Goal: Task Accomplishment & Management: Manage account settings

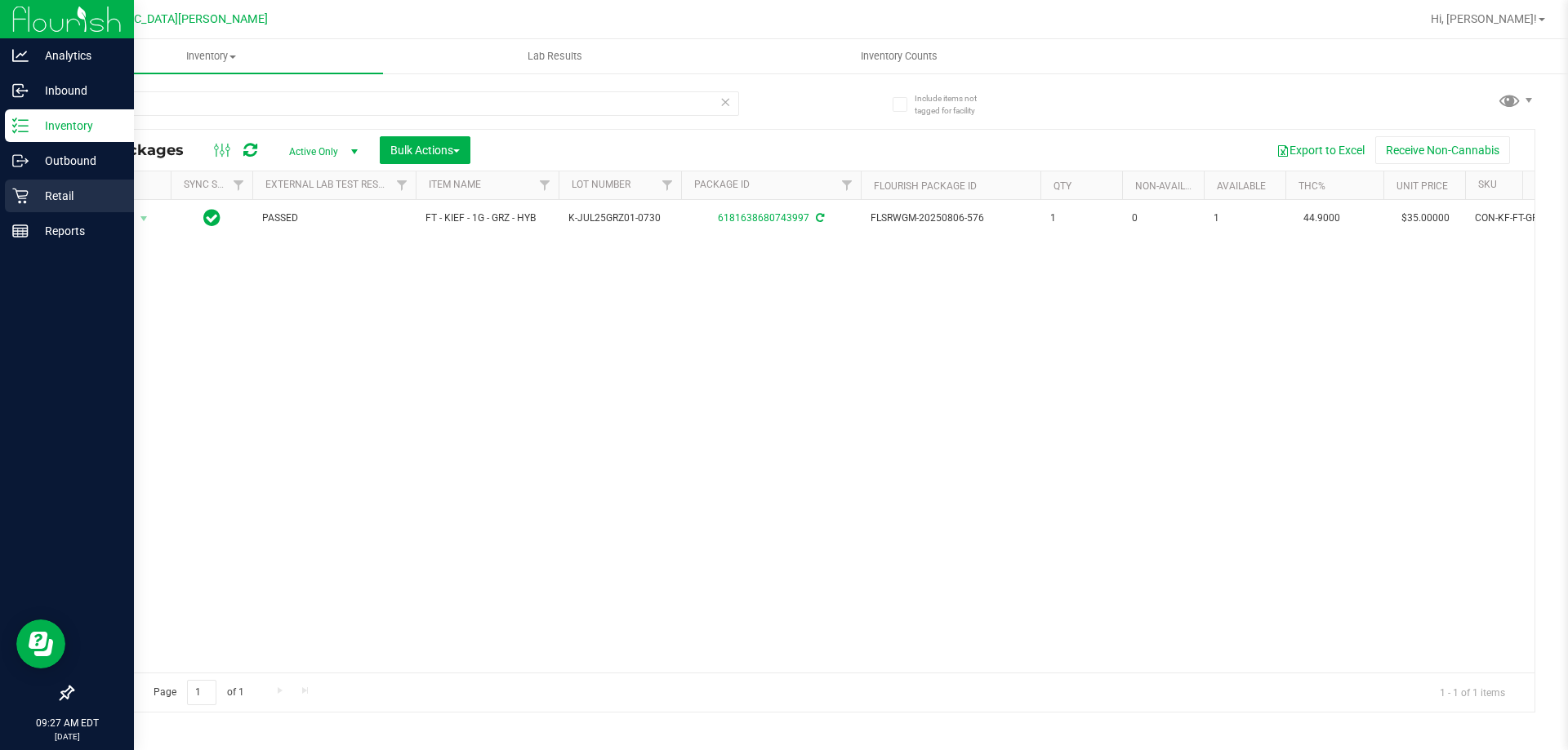
click at [20, 196] on icon at bounding box center [20, 196] width 15 height 15
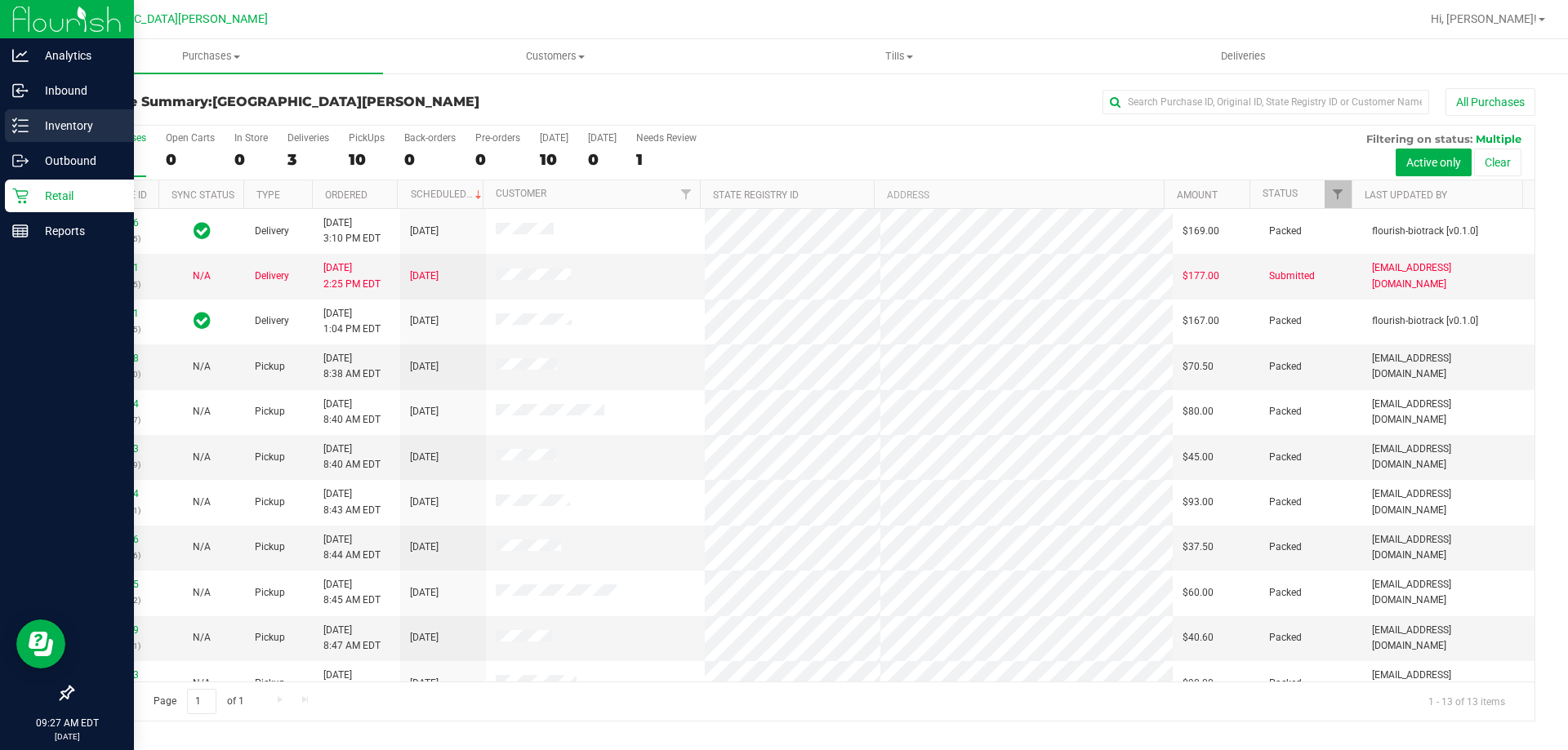
click at [85, 114] on div "Inventory" at bounding box center [69, 126] width 129 height 32
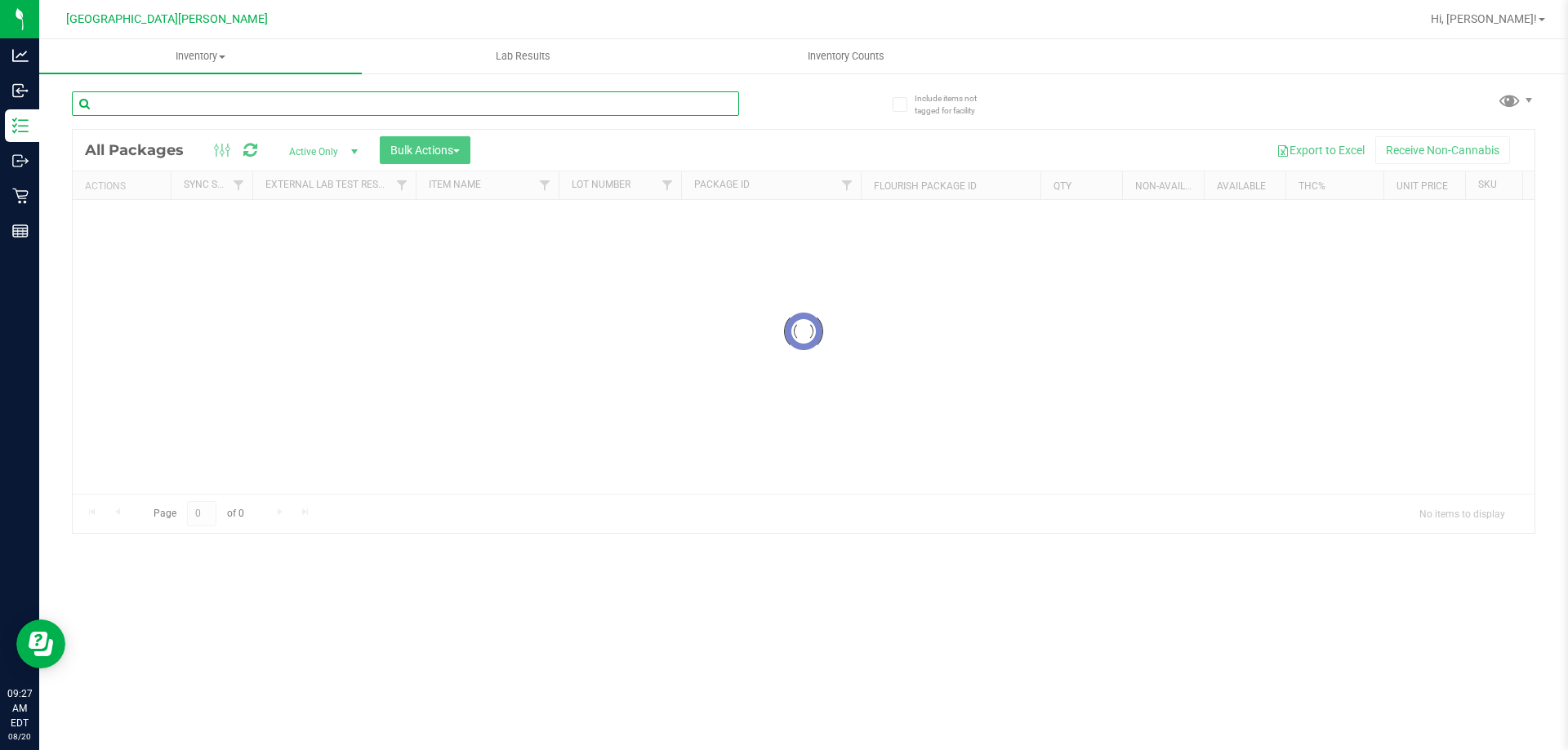
click at [236, 111] on input "text" at bounding box center [406, 103] width 668 height 24
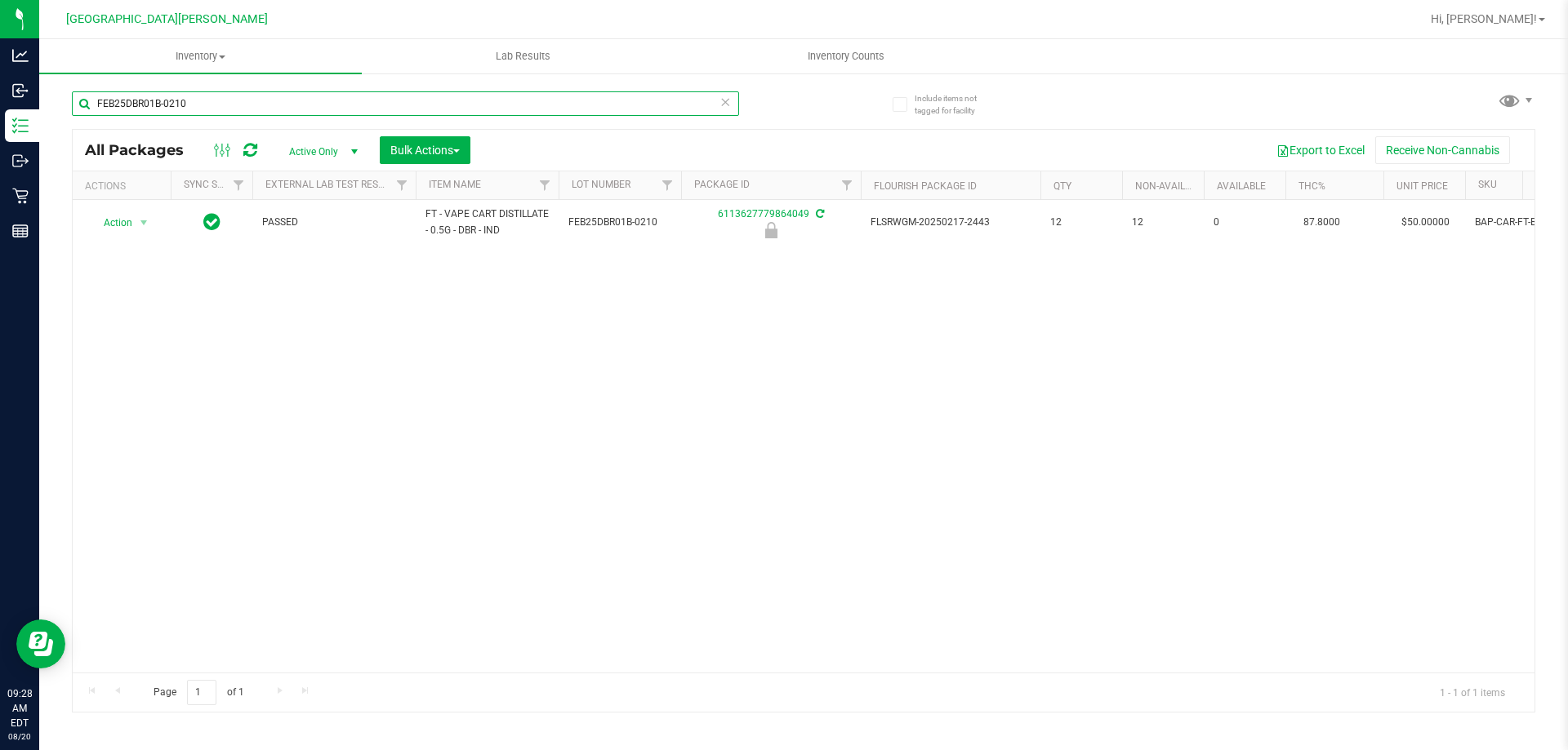
click at [206, 100] on input "FEB25DBR01B-0210" at bounding box center [406, 103] width 668 height 24
paste input "WZK02-0304"
click at [231, 109] on input "FEB25WZK02-0304" at bounding box center [406, 103] width 668 height 24
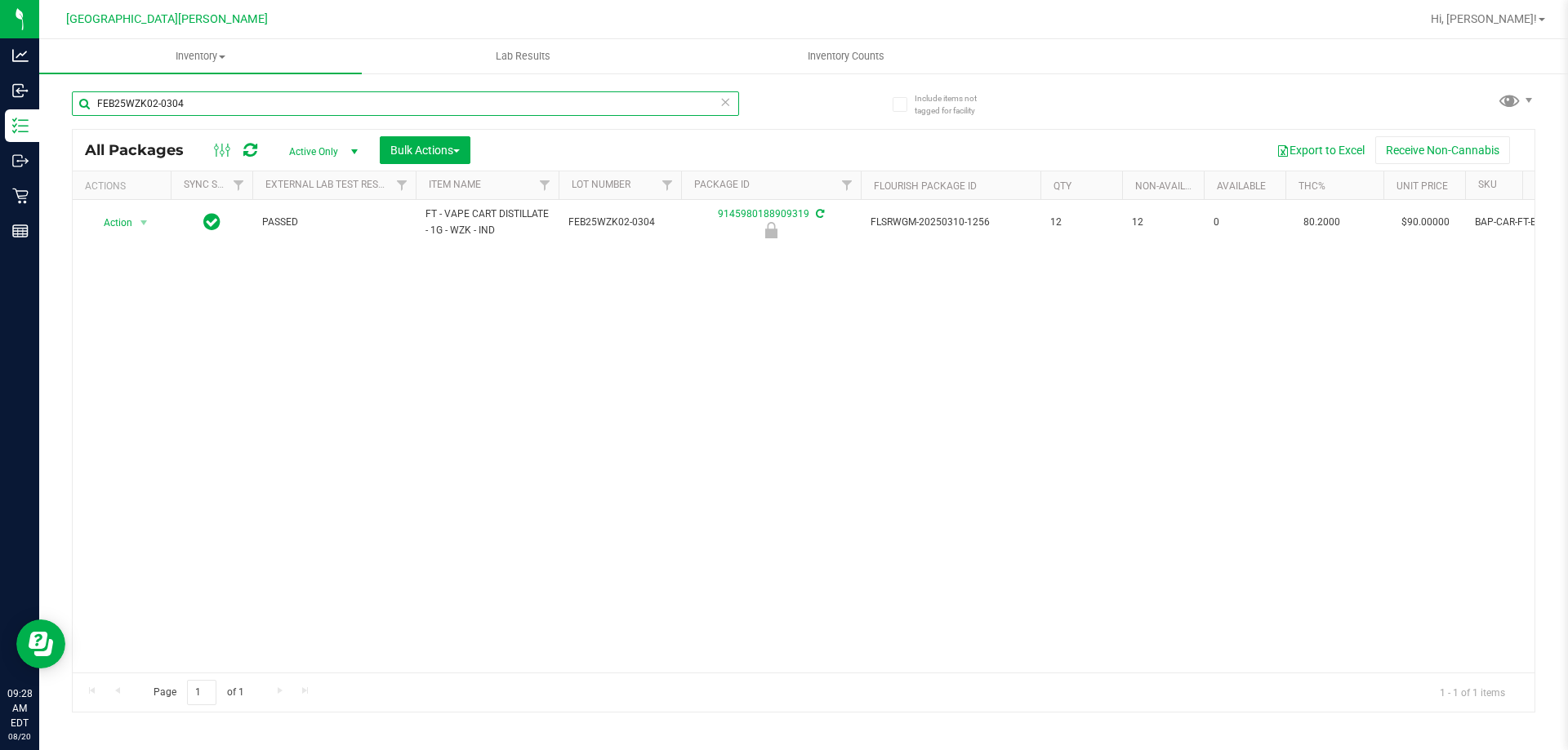
click at [231, 109] on input "FEB25WZK02-0304" at bounding box center [406, 103] width 668 height 24
paste input "JAN25JEL01-0116"
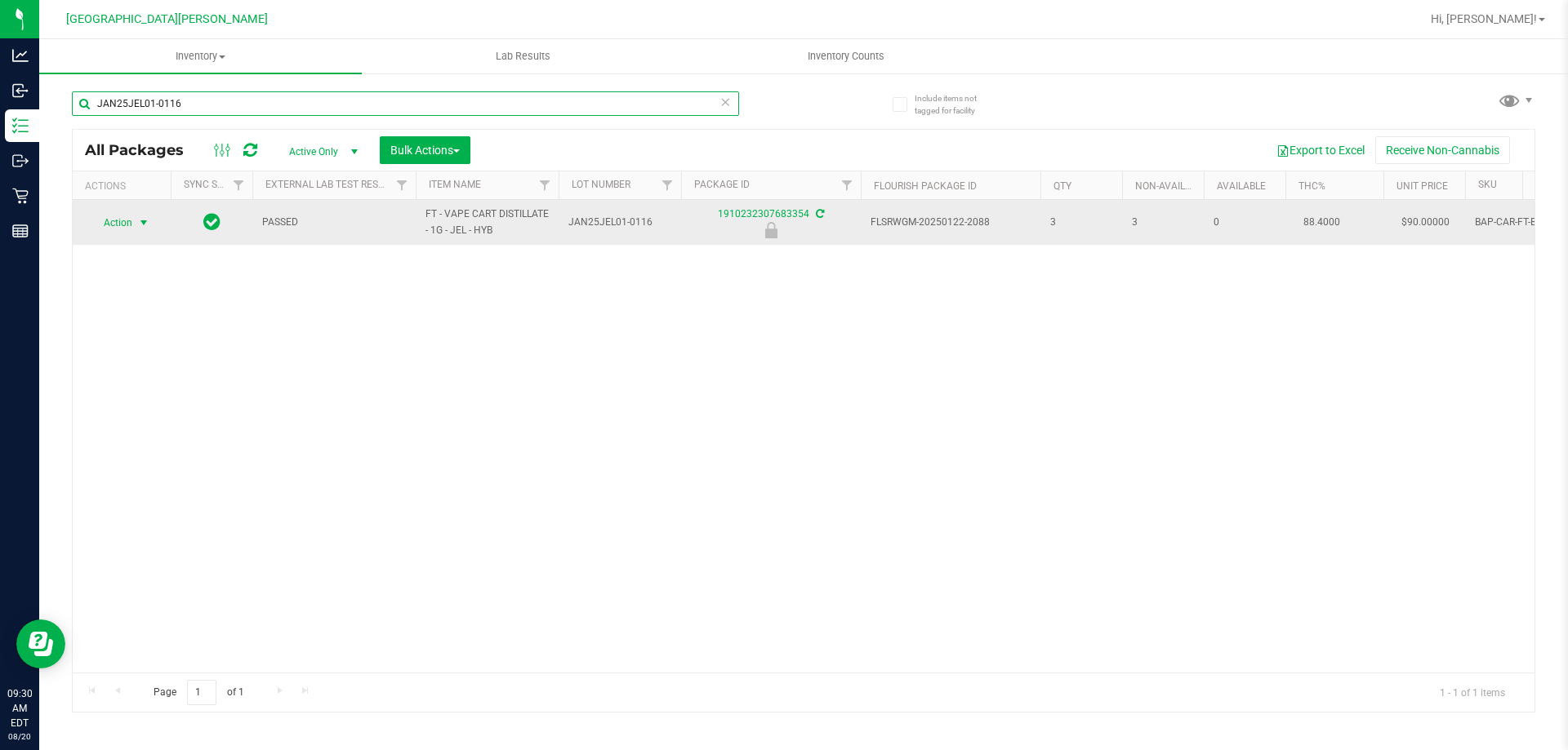
type input "JAN25JEL01-0116"
click at [107, 231] on span "Action" at bounding box center [110, 222] width 44 height 22
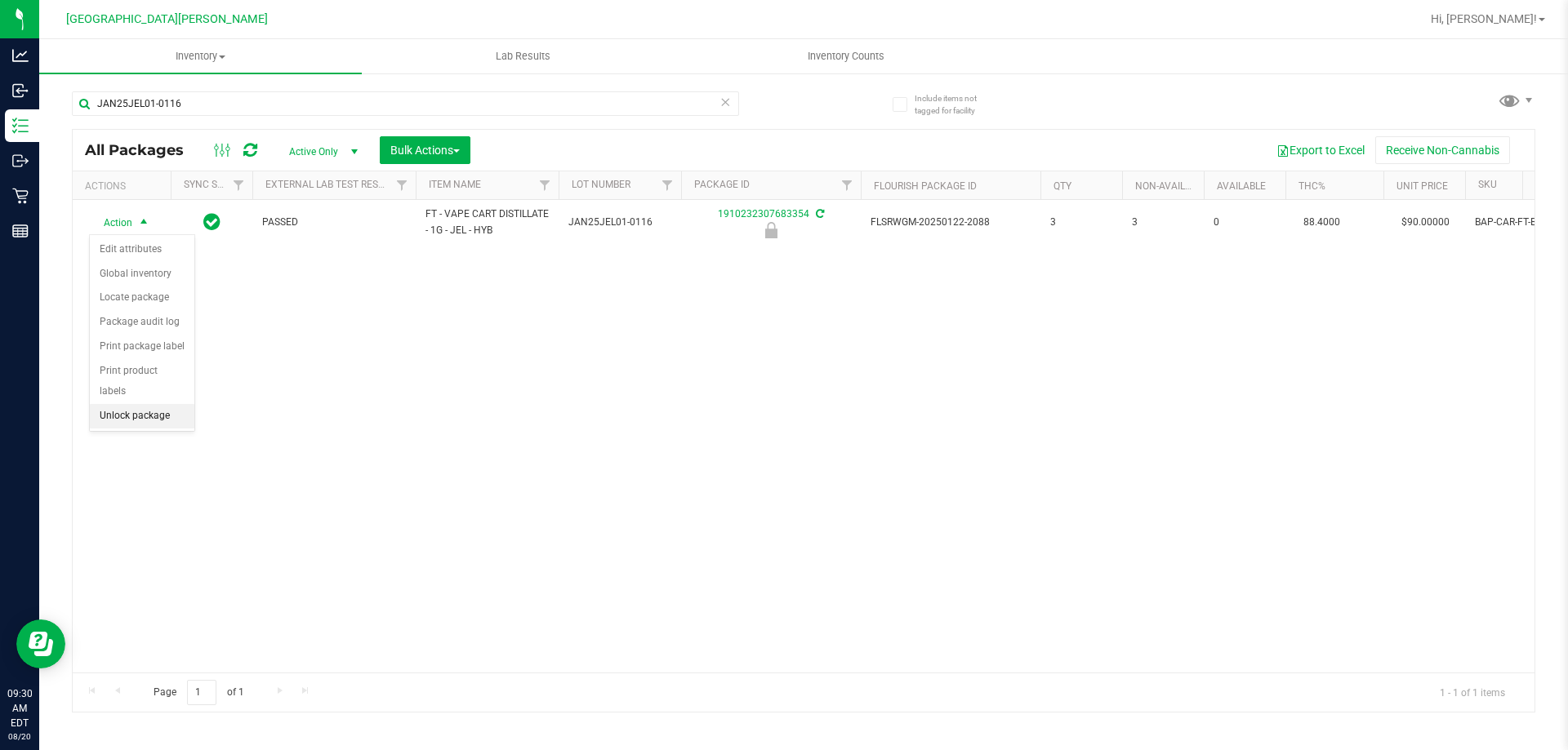
click at [160, 405] on li "Unlock package" at bounding box center [142, 416] width 104 height 24
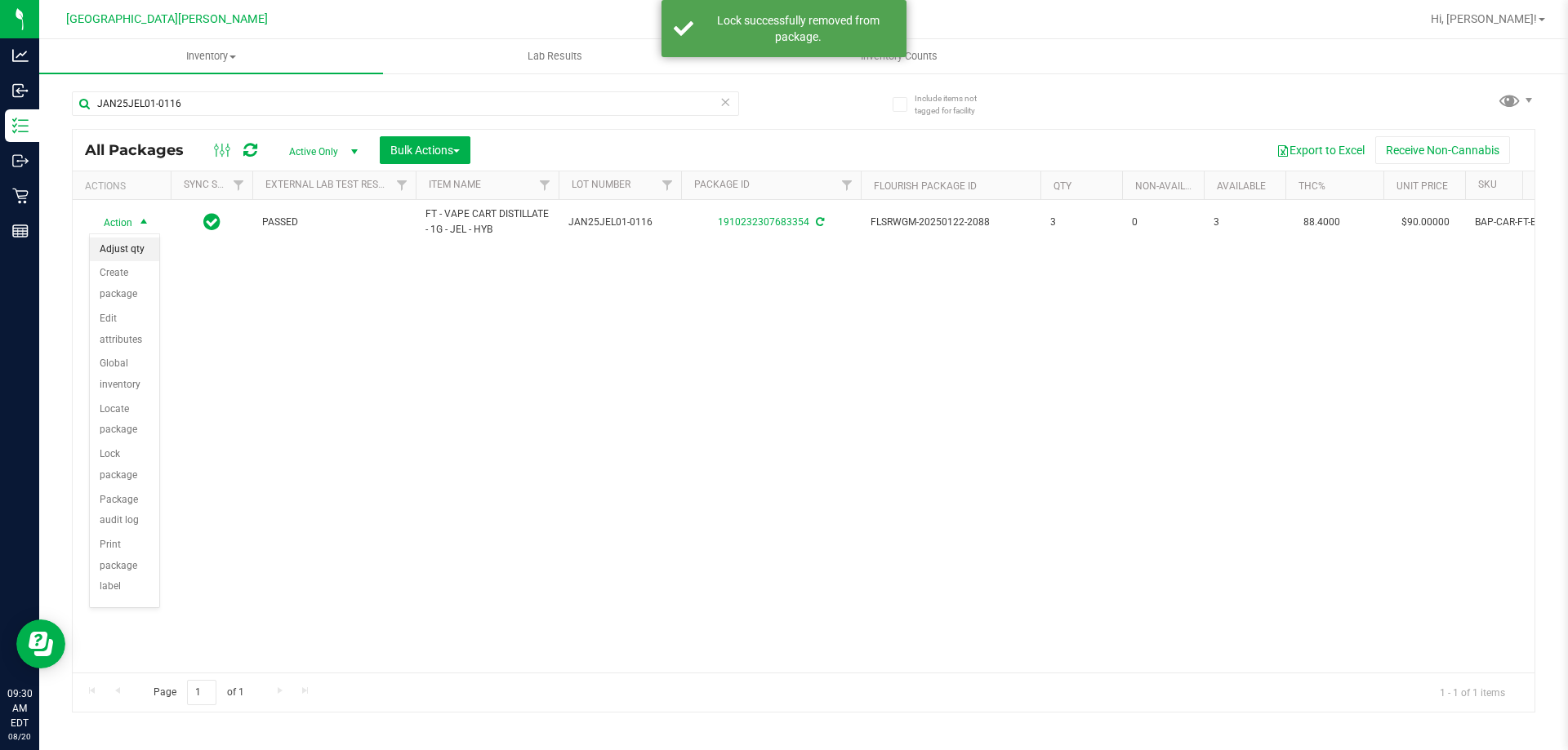
click at [134, 245] on li "Adjust qty" at bounding box center [124, 249] width 69 height 24
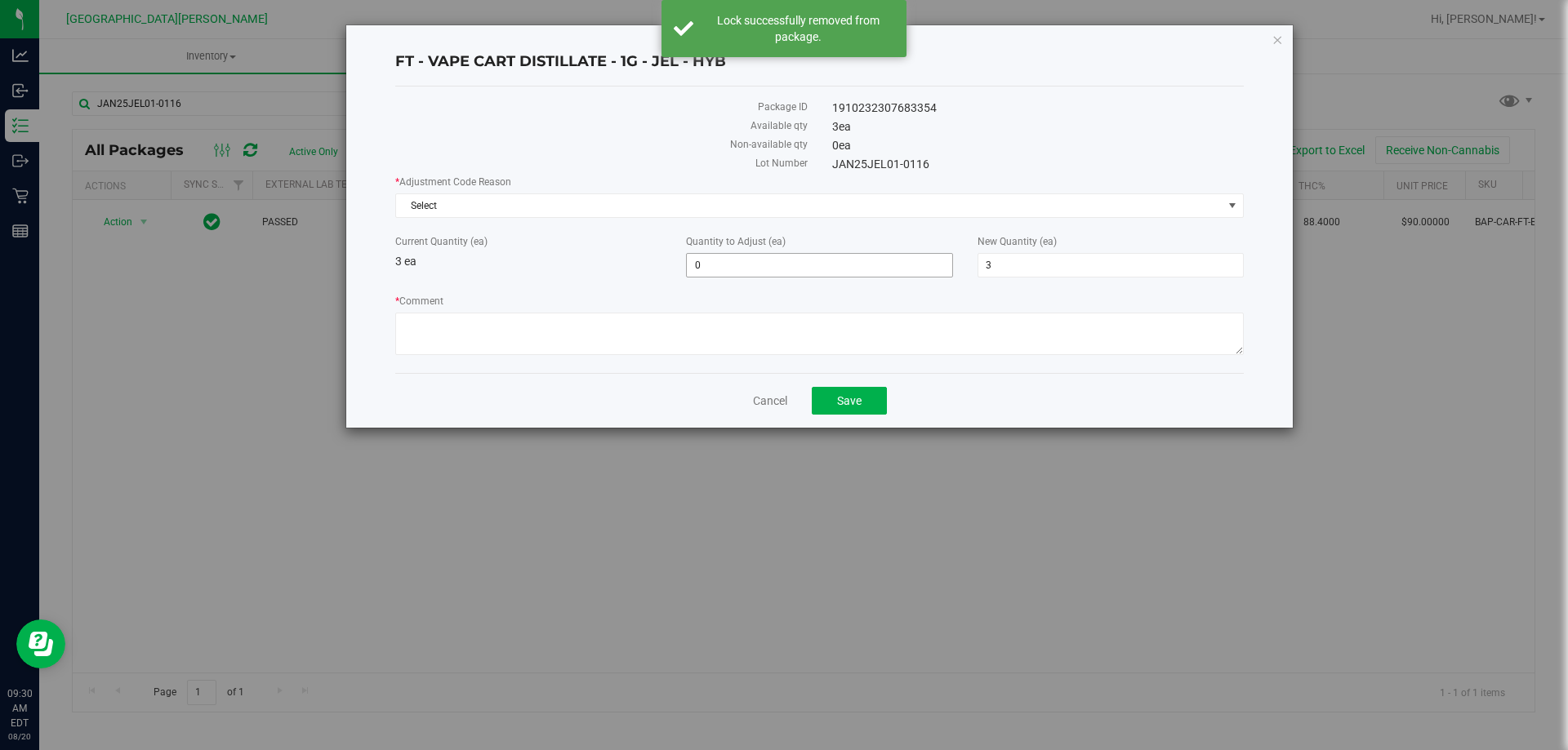
drag, startPoint x: 768, startPoint y: 268, endPoint x: 605, endPoint y: 286, distance: 164.0
click at [606, 286] on div "* Adjustment Code Reason Select Select Depleted Inventory Audit Mistake Moistur…" at bounding box center [820, 267] width 849 height 186
type input "-3"
type input "0"
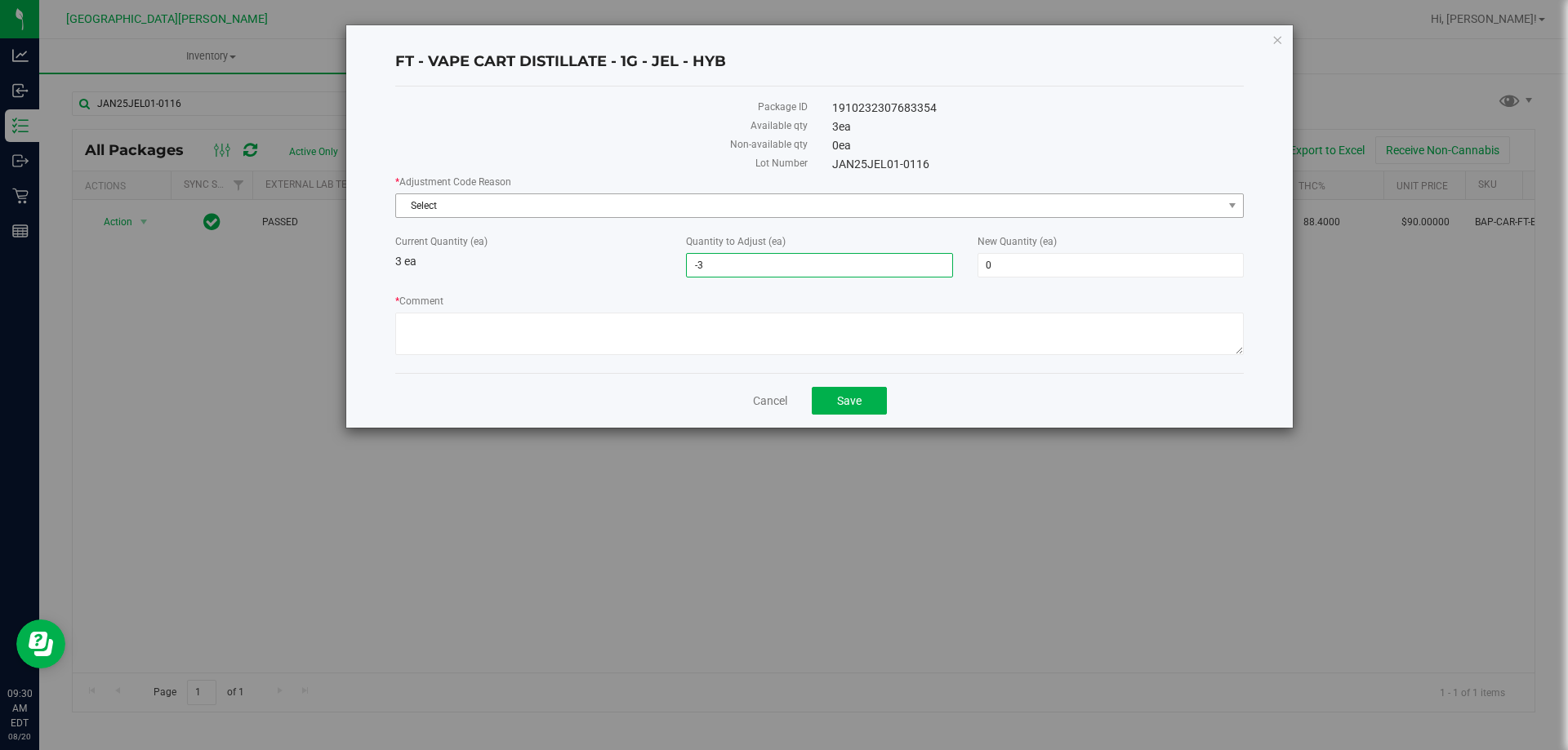
click at [570, 208] on span "Select" at bounding box center [809, 205] width 827 height 22
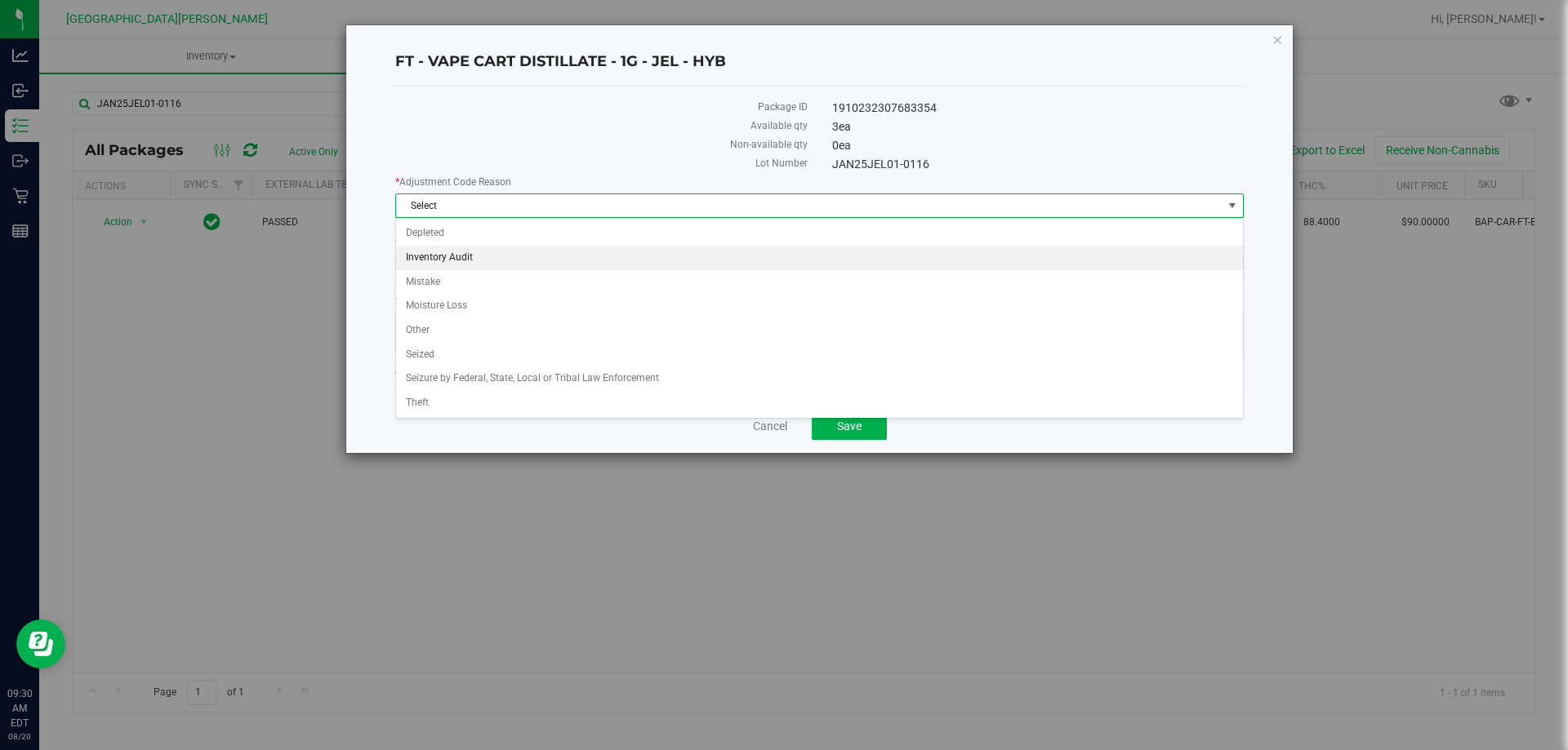
click at [469, 253] on li "Inventory Audit" at bounding box center [819, 257] width 847 height 24
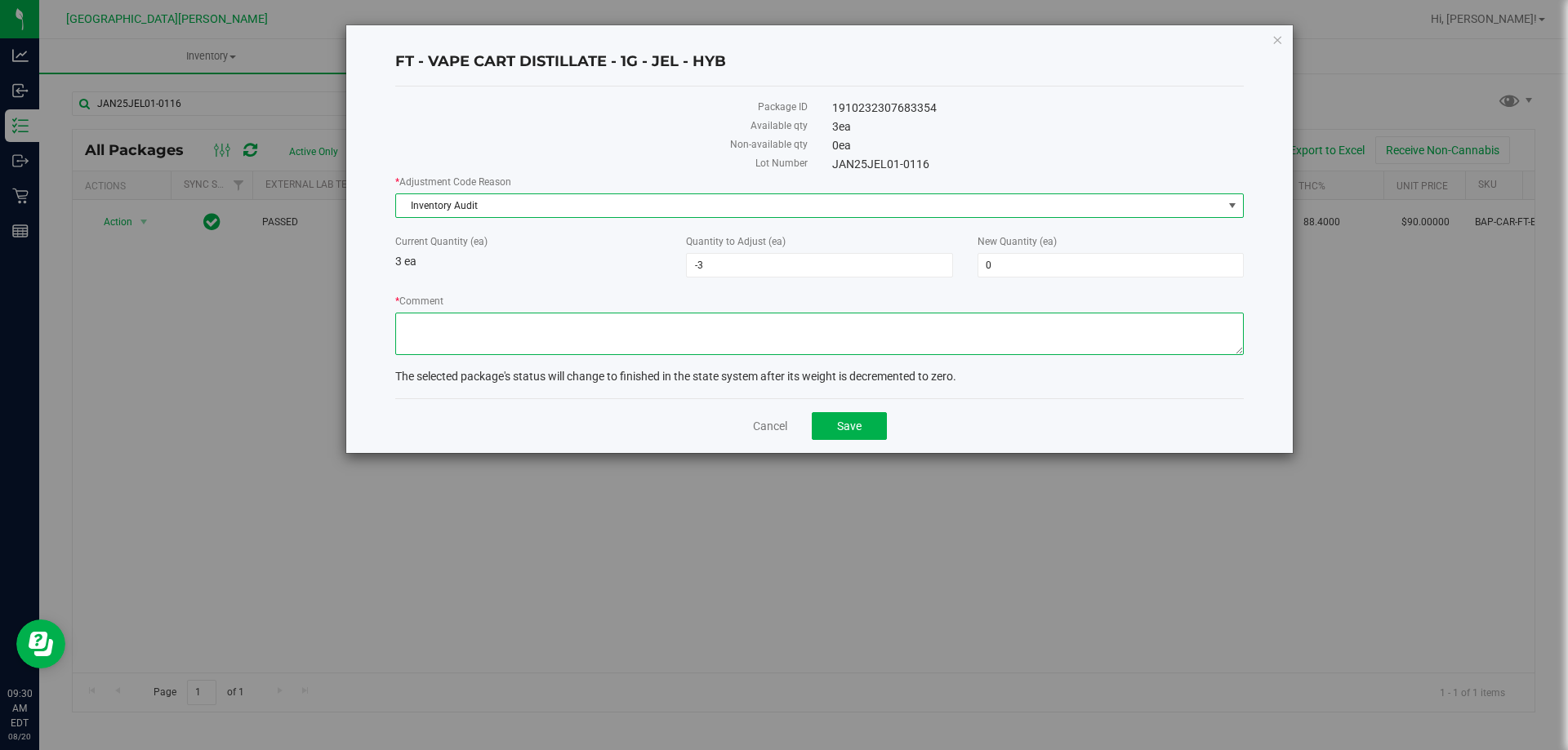
click at [504, 345] on textarea "* Comment" at bounding box center [820, 334] width 849 height 42
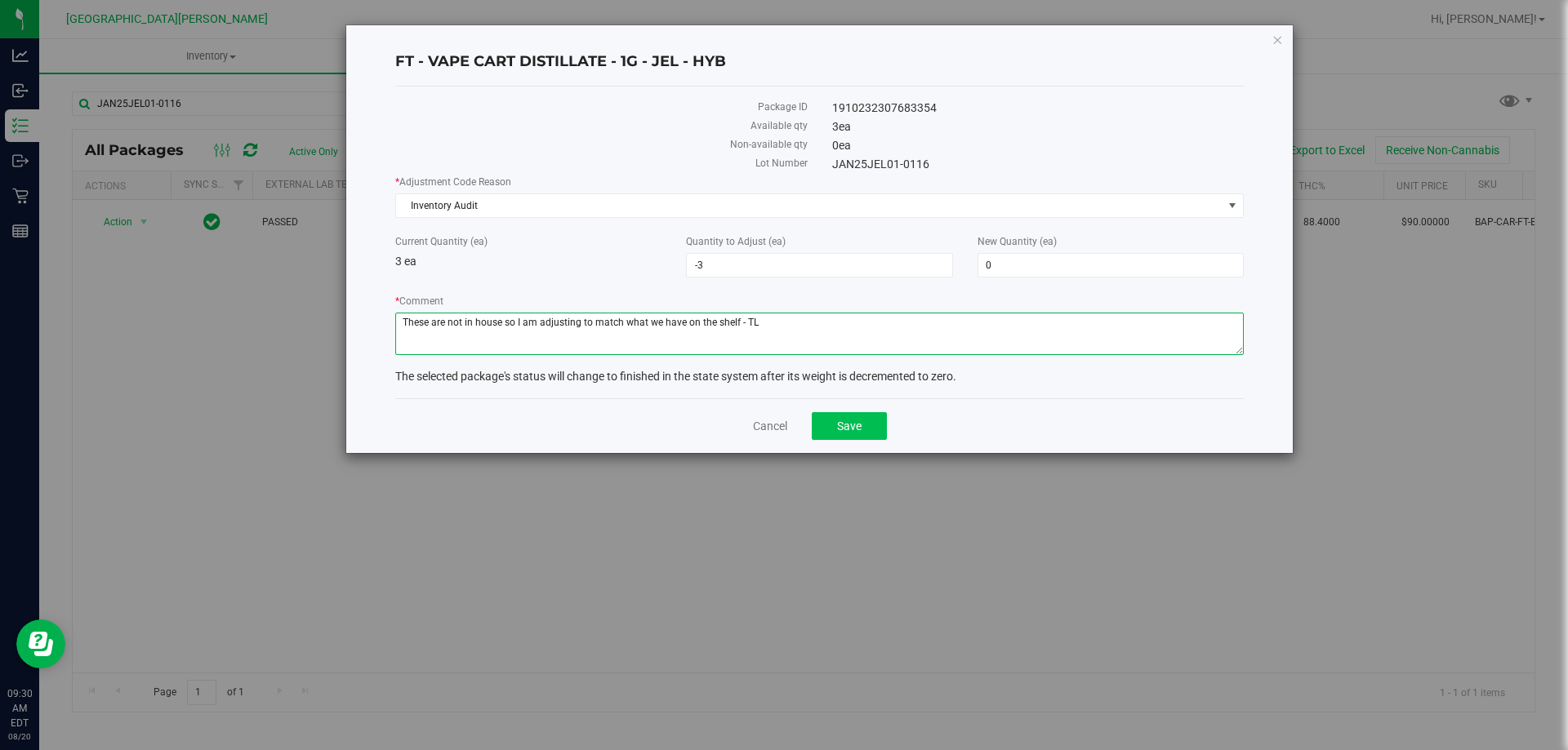
type textarea "These are not in house so I am adjusting to match what we have on the shelf - TL"
click at [864, 421] on button "Save" at bounding box center [850, 426] width 75 height 28
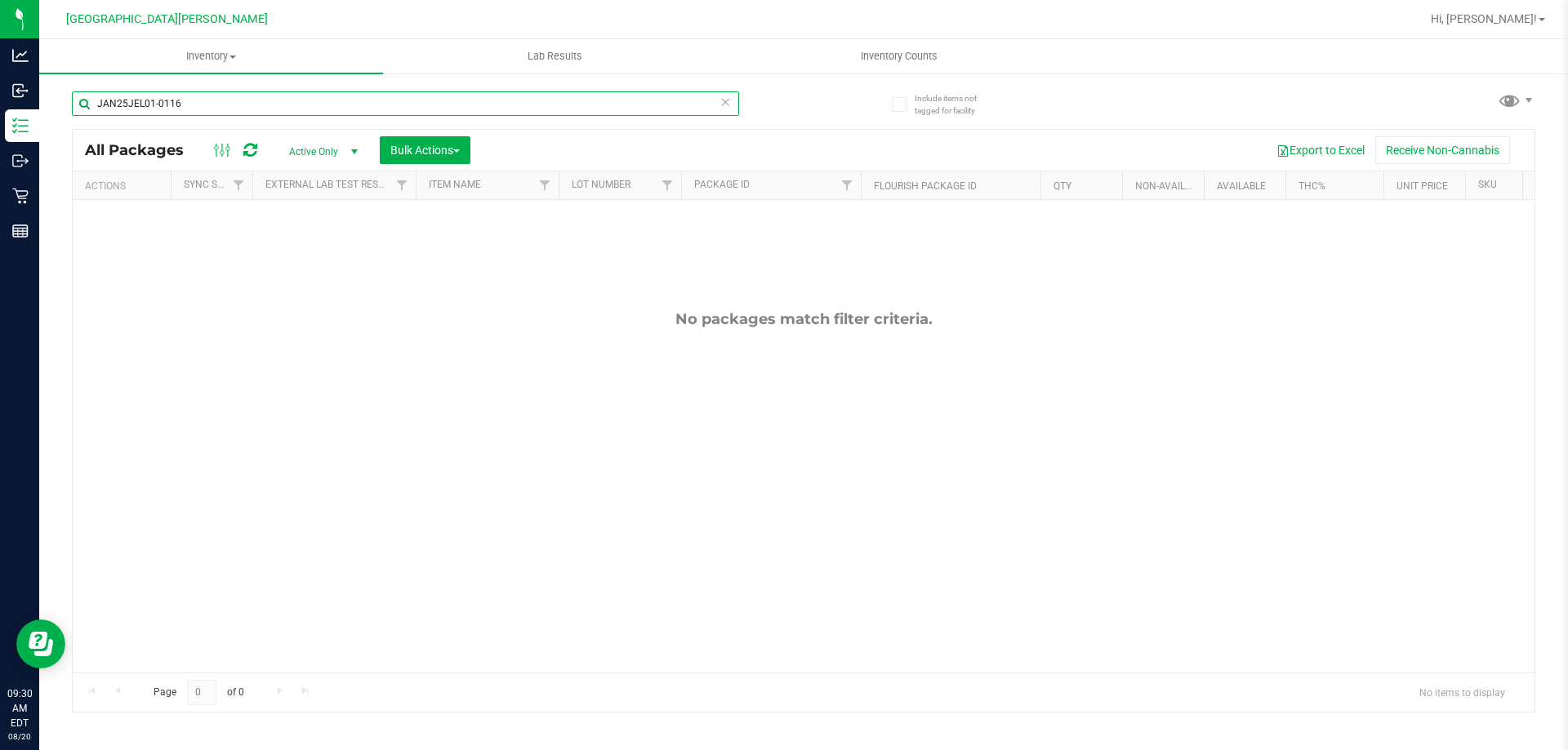
click at [194, 93] on input "JAN25JEL01-0116" at bounding box center [406, 103] width 668 height 24
paste input "OCT24SBC01-1031"
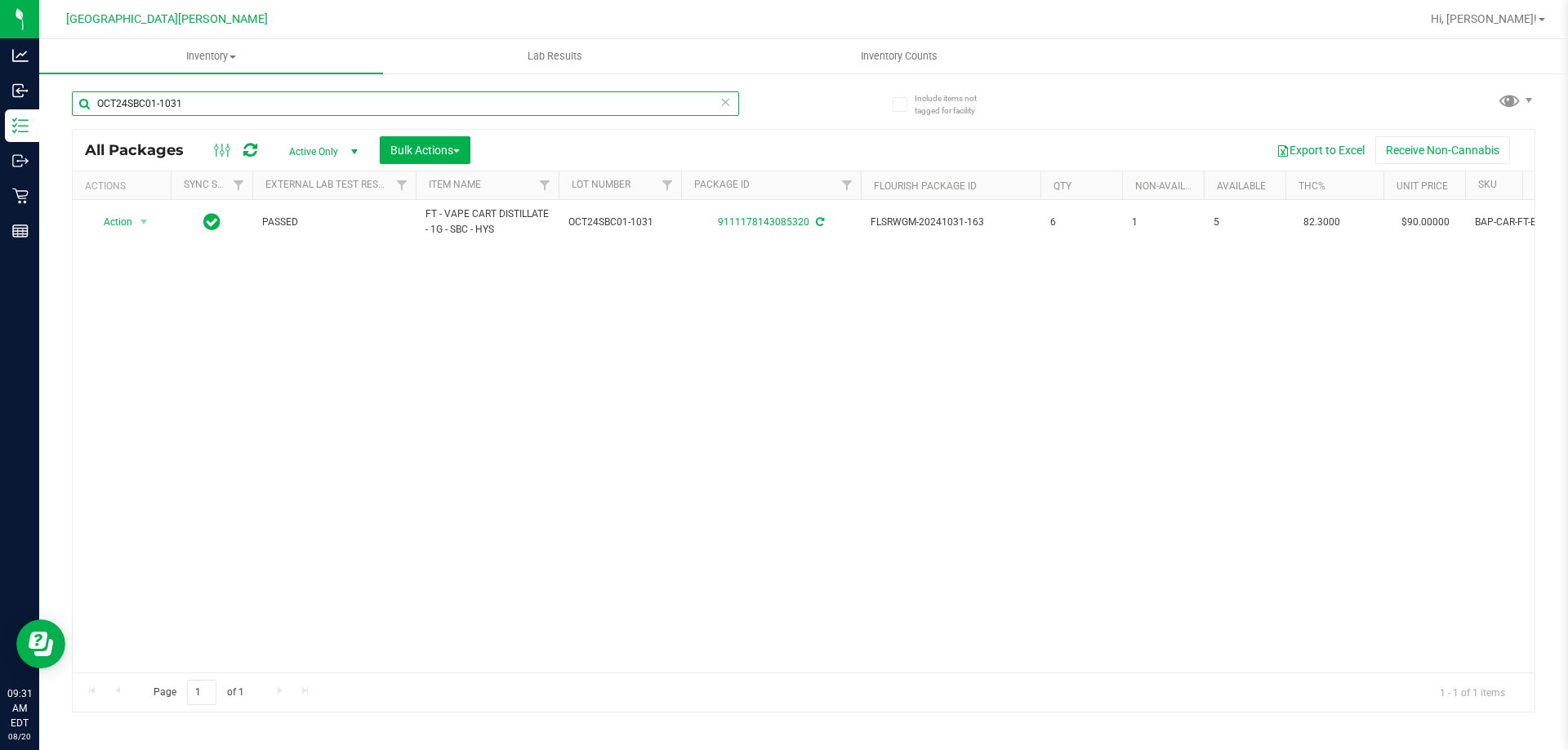
click at [223, 106] on input "OCT24SBC01-1031" at bounding box center [406, 103] width 668 height 24
paste input "SEP23BZK03B-0926"
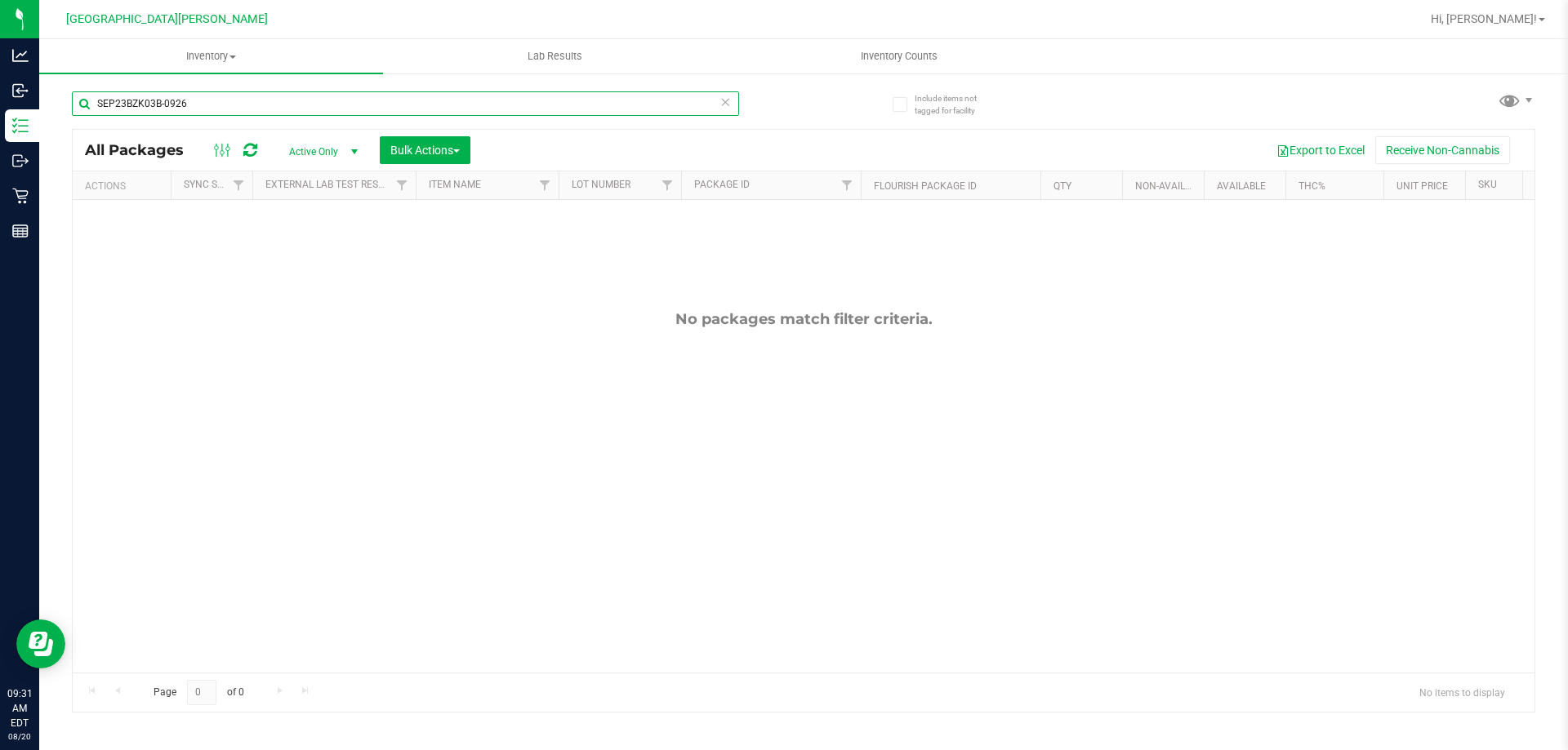
click at [276, 98] on input "SEP23BZK03B-0926" at bounding box center [406, 103] width 668 height 24
type input "g"
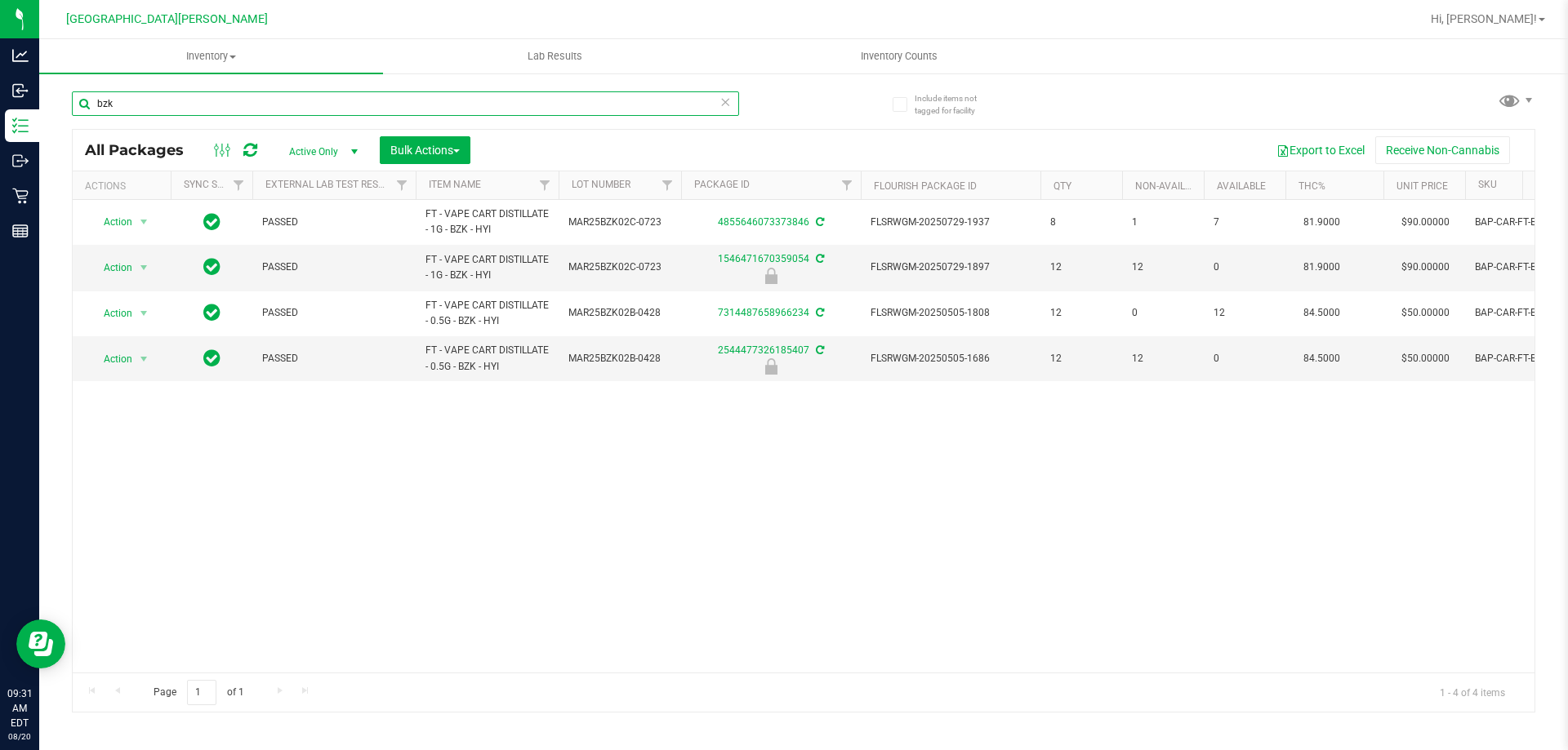
click at [211, 100] on input "bzk" at bounding box center [406, 103] width 668 height 24
paste input "SEP24MSA01-0911"
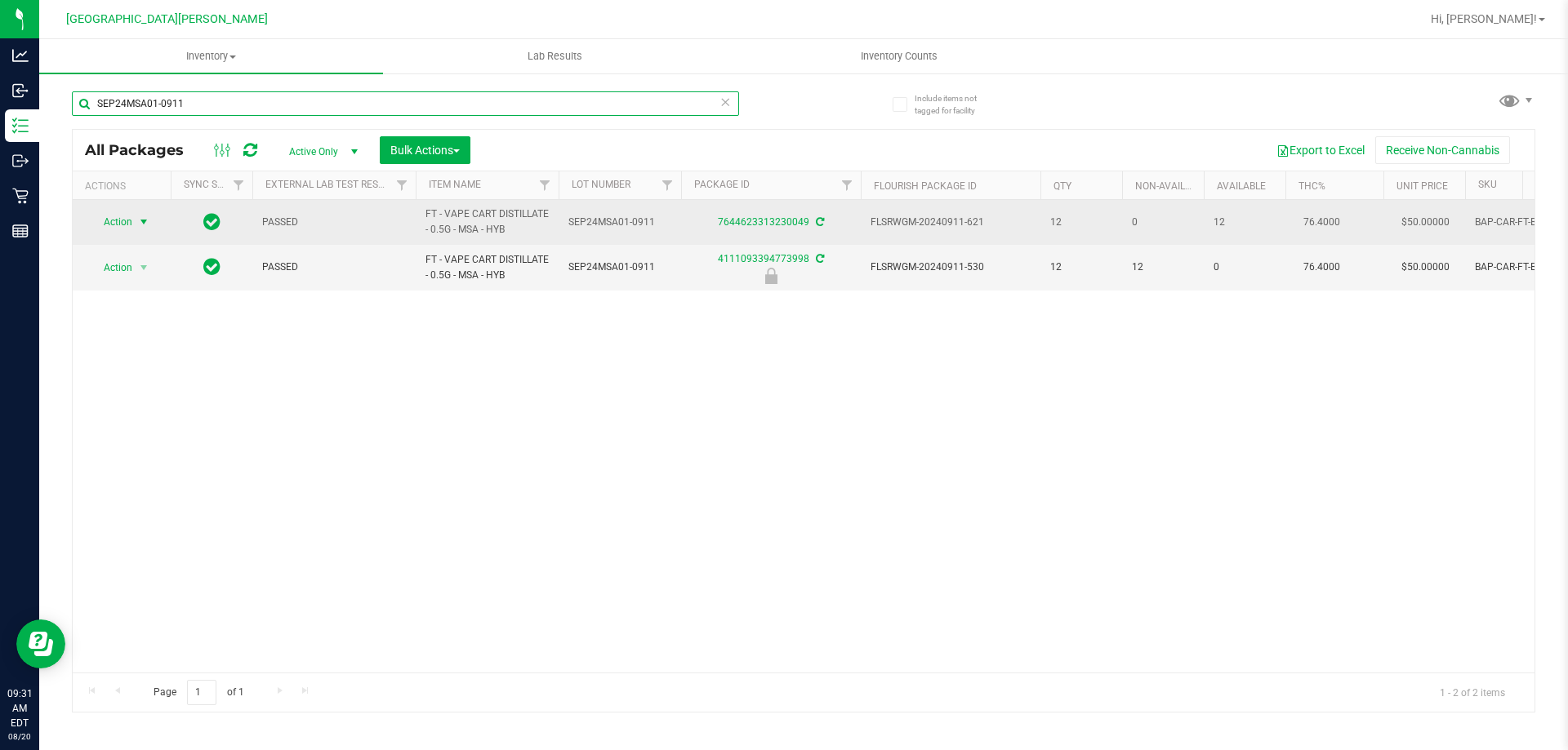
type input "SEP24MSA01-0911"
click at [110, 223] on span "Action" at bounding box center [110, 222] width 44 height 22
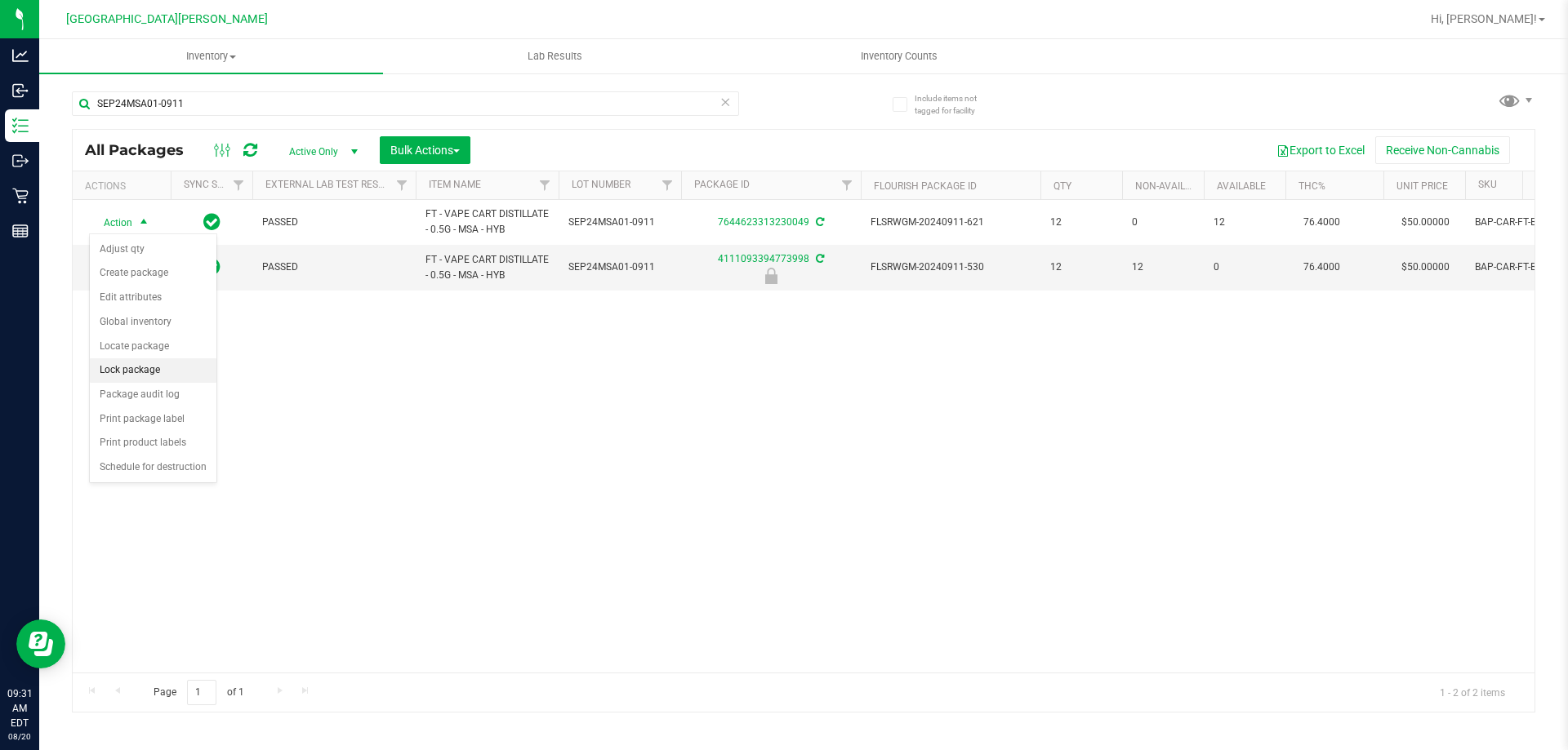
click at [128, 369] on li "Lock package" at bounding box center [153, 371] width 127 height 24
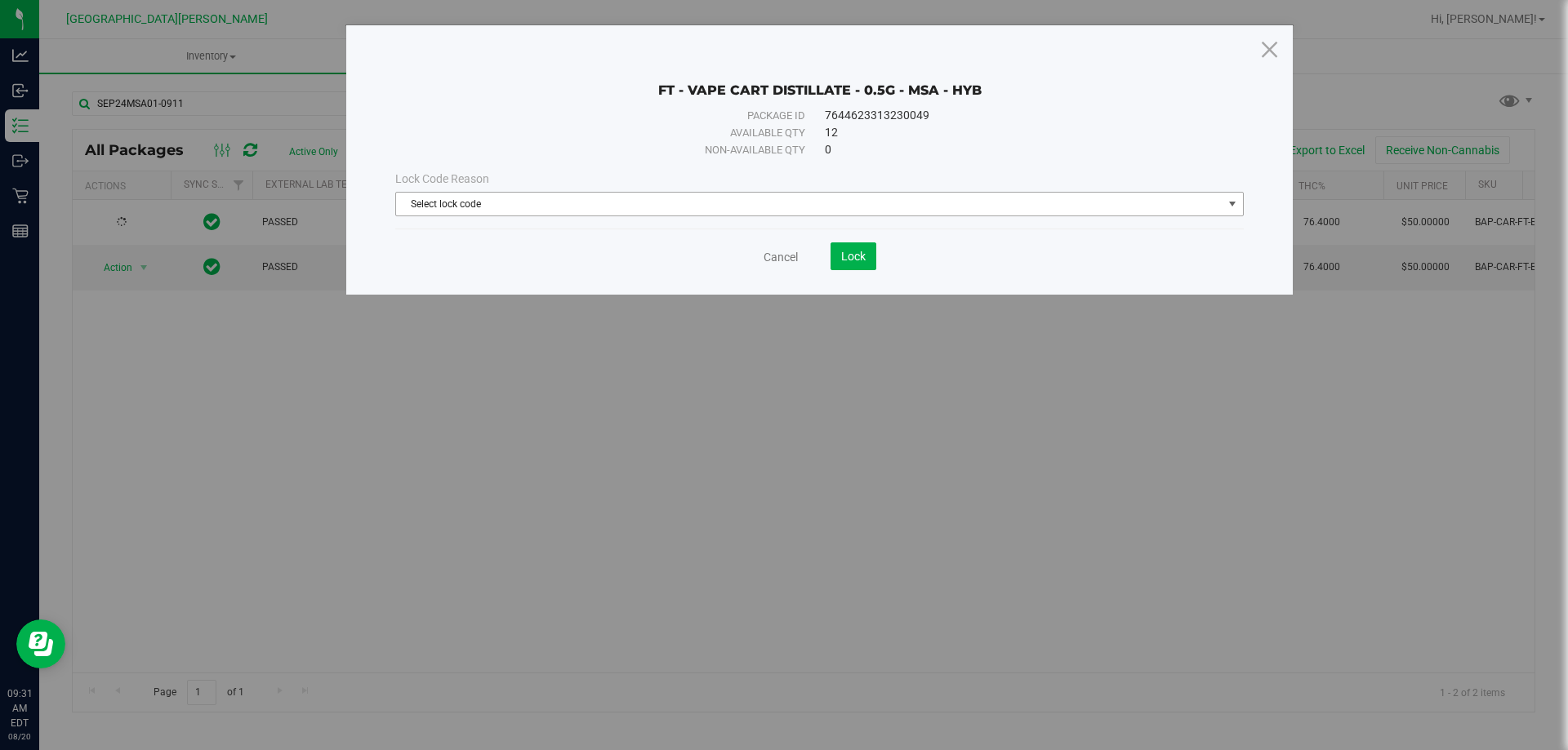
click at [749, 207] on span "Select lock code" at bounding box center [809, 204] width 827 height 22
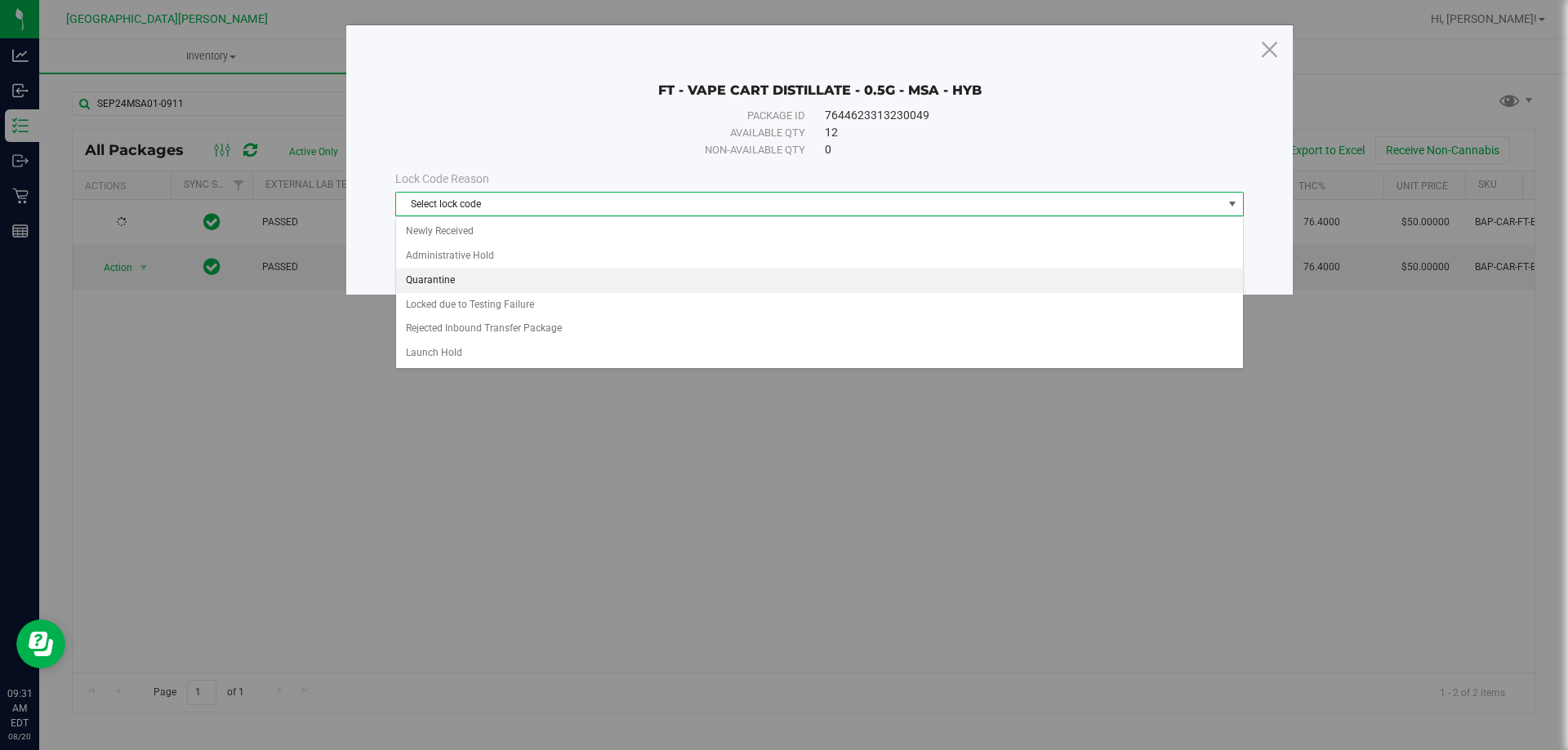
click at [443, 275] on li "Quarantine" at bounding box center [819, 280] width 847 height 24
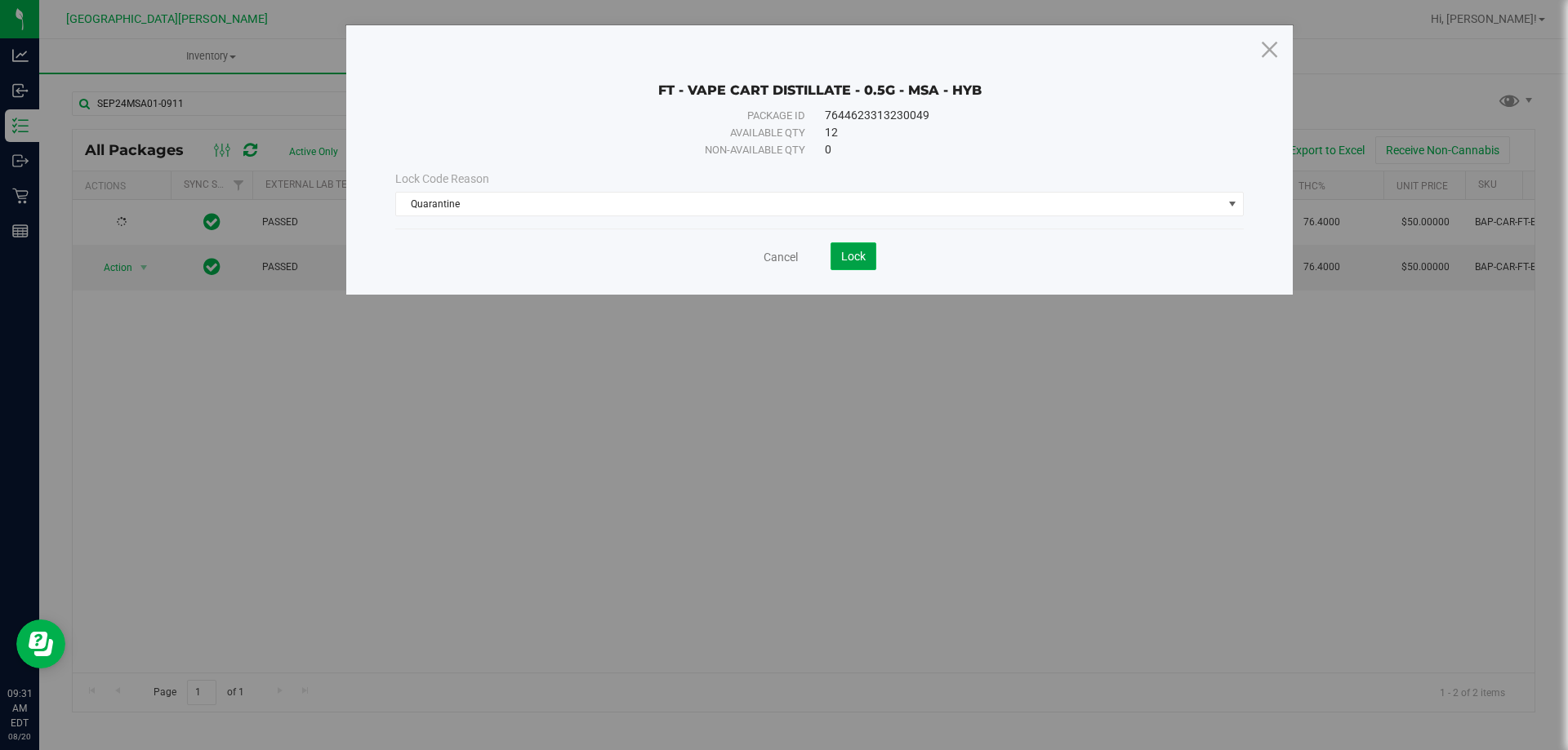
click at [853, 249] on button "Lock" at bounding box center [854, 256] width 46 height 28
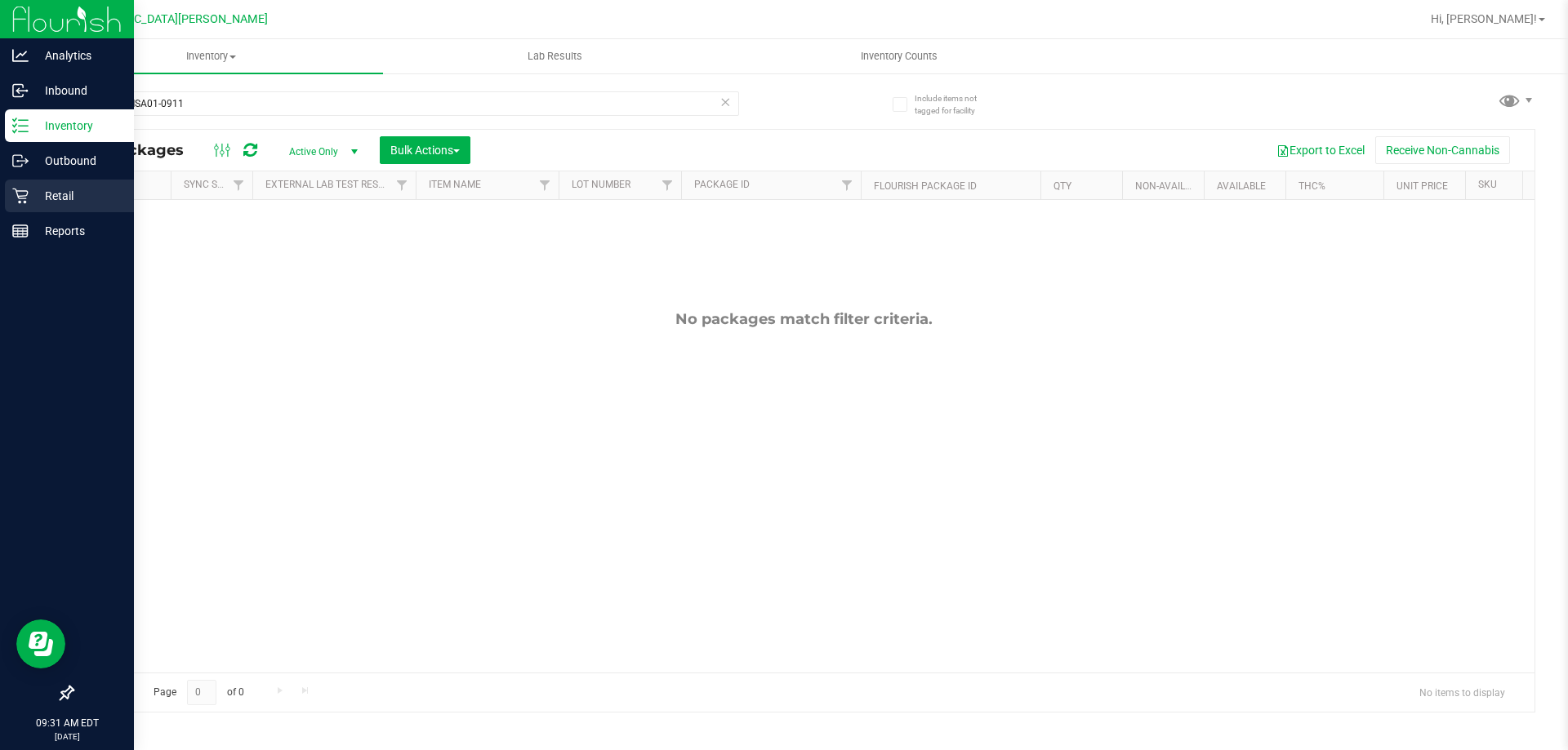
click at [37, 194] on p "Retail" at bounding box center [77, 196] width 98 height 20
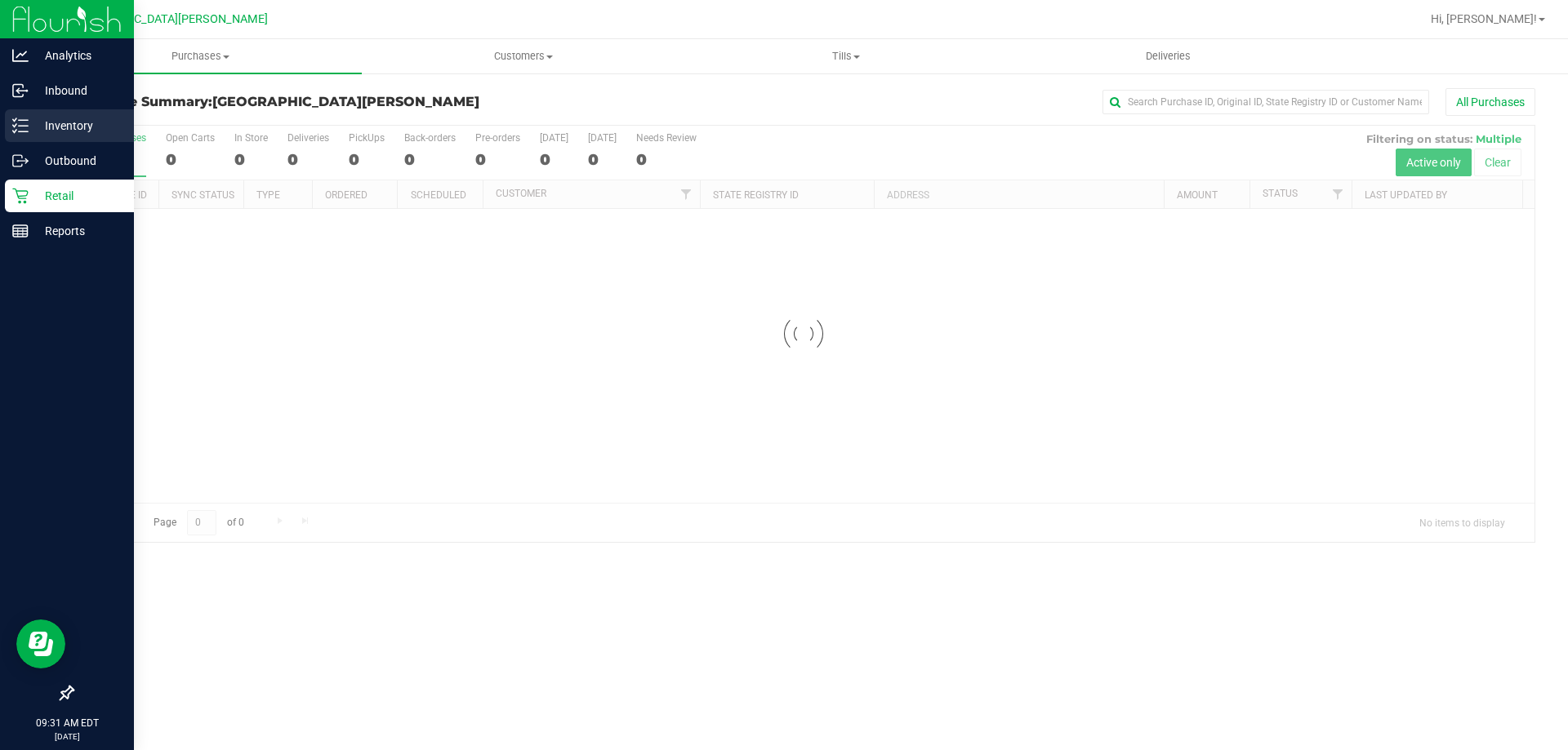
click at [71, 127] on p "Inventory" at bounding box center [77, 126] width 98 height 20
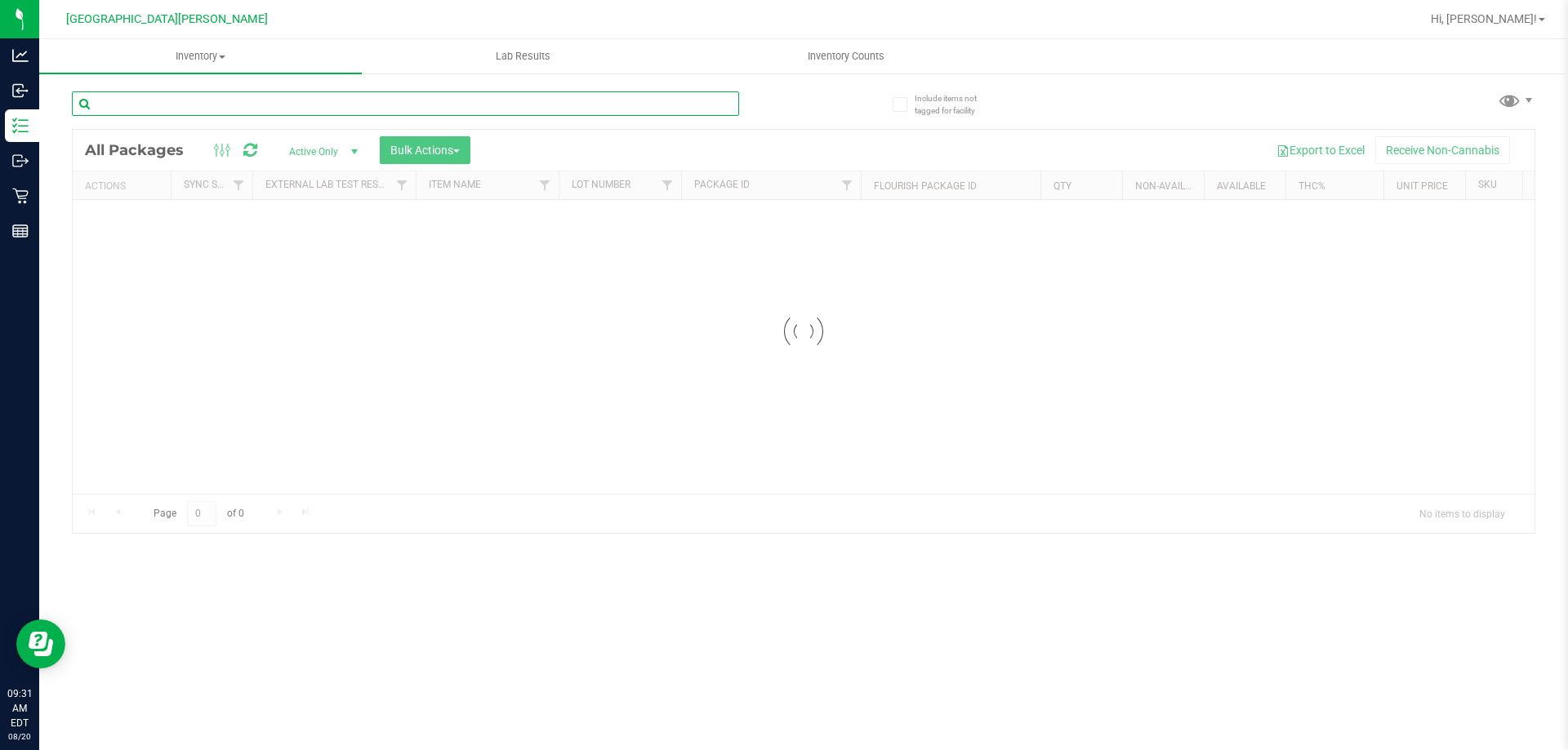
click at [174, 104] on input "text" at bounding box center [406, 103] width 668 height 24
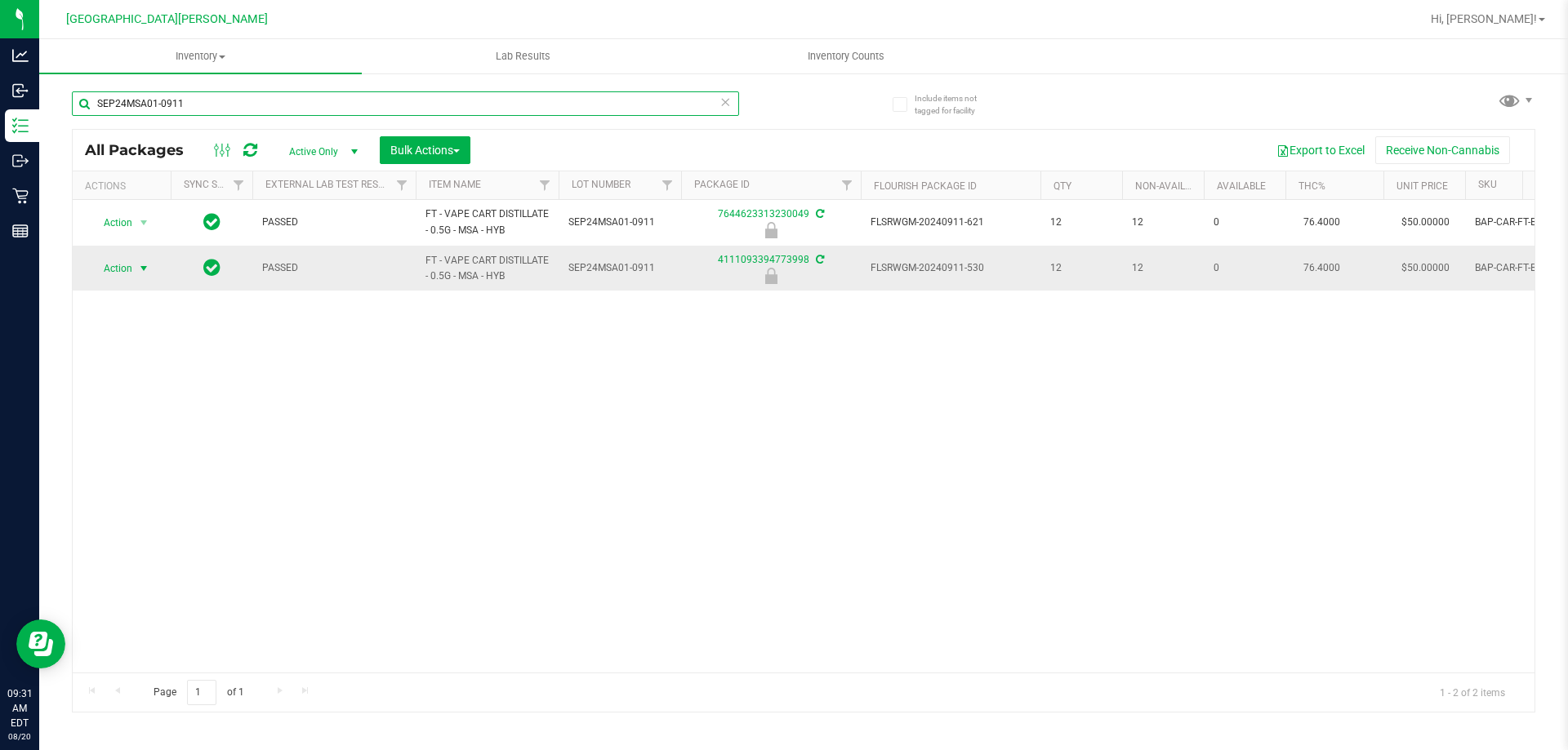
type input "SEP24MSA01-0911"
click at [118, 272] on span "Action" at bounding box center [110, 268] width 44 height 22
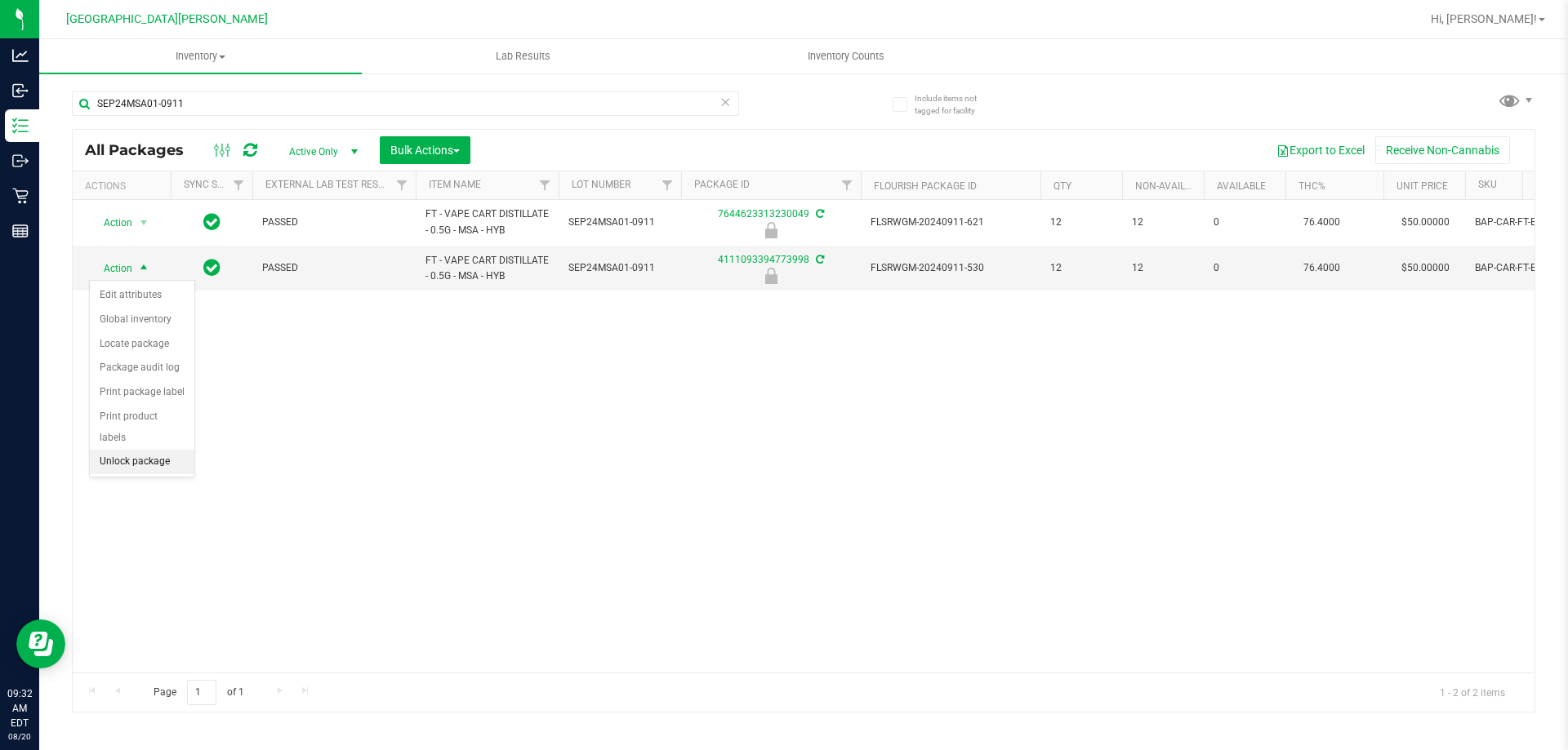
click at [150, 449] on li "Unlock package" at bounding box center [142, 461] width 104 height 24
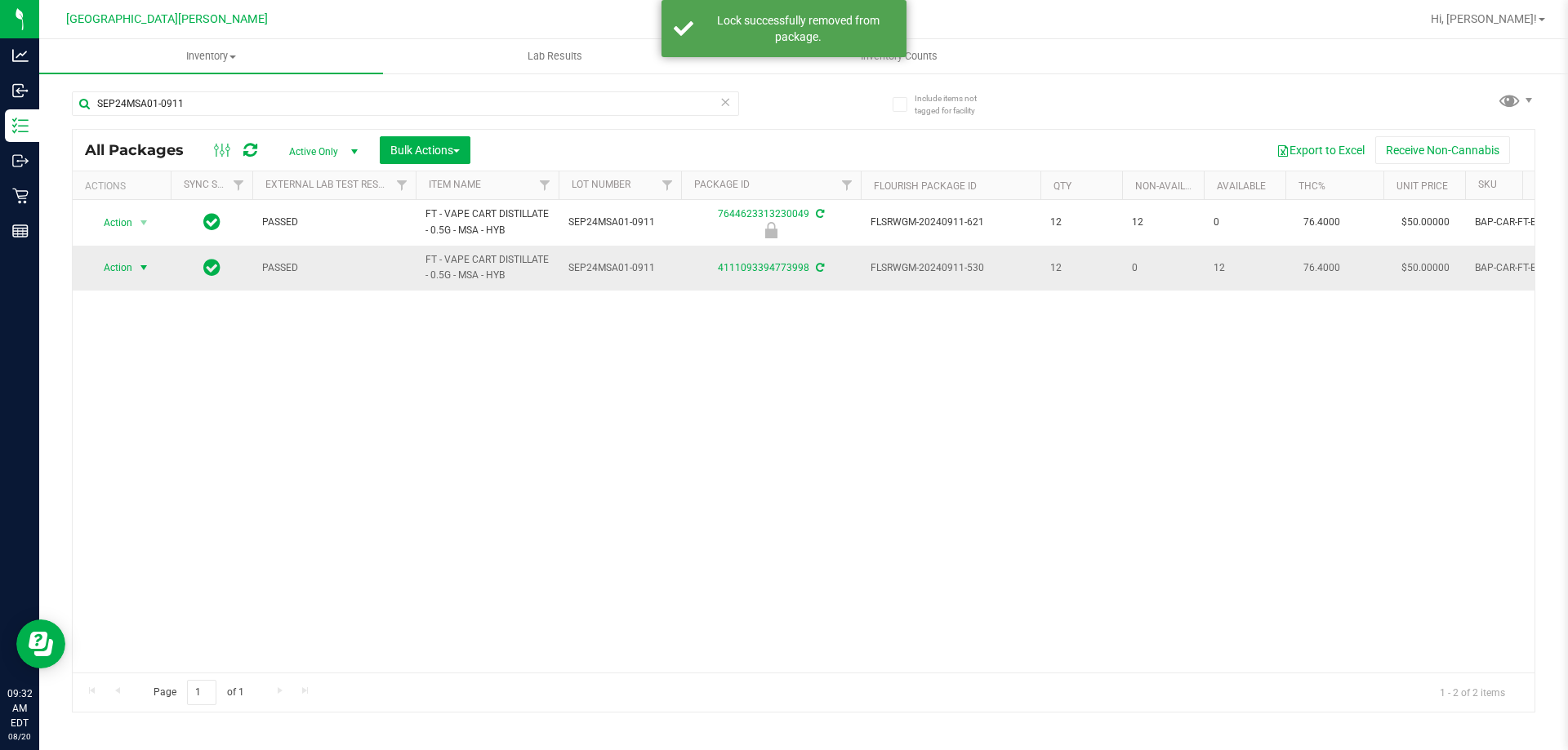
click at [127, 272] on span "Action" at bounding box center [110, 267] width 44 height 22
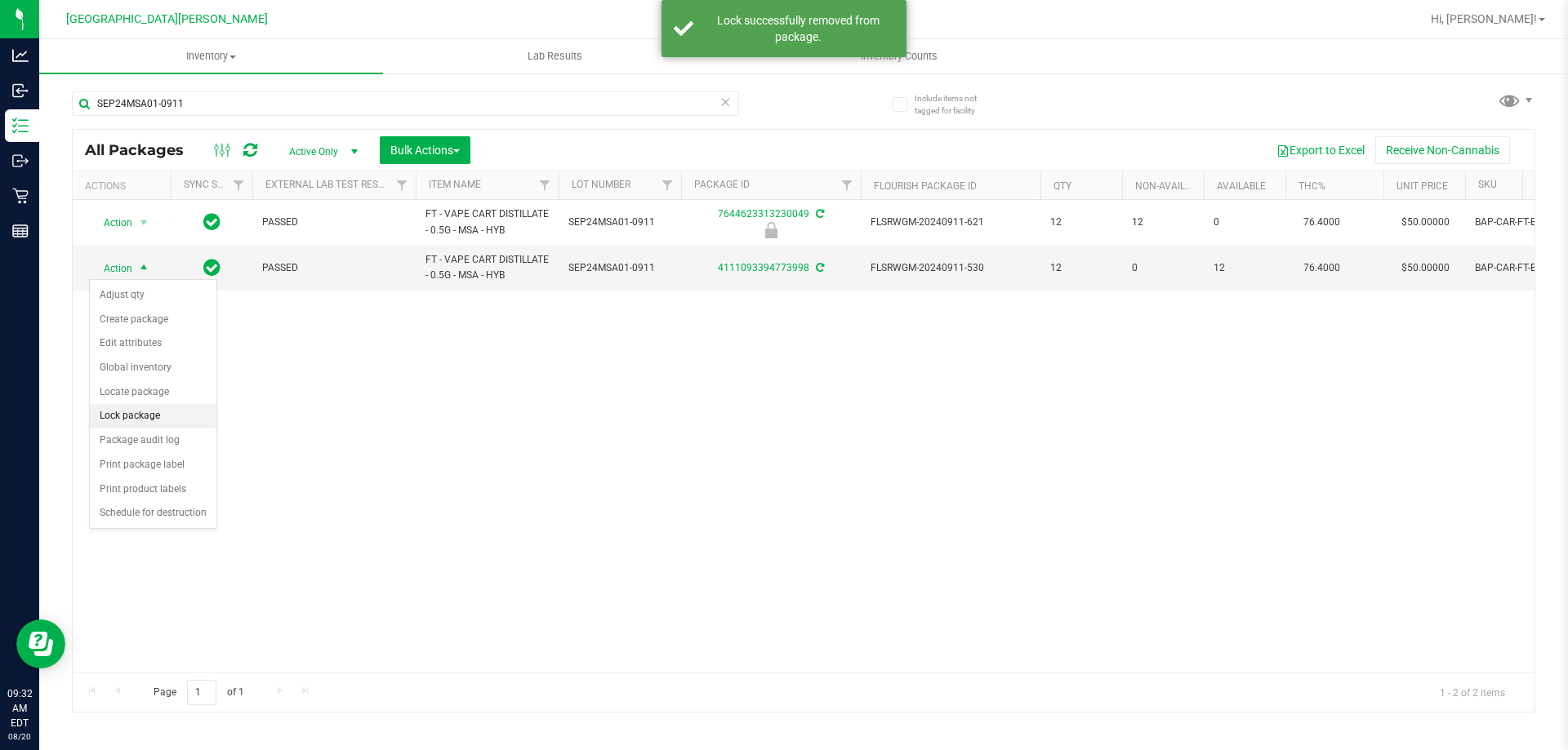
click at [132, 423] on li "Lock package" at bounding box center [153, 416] width 127 height 24
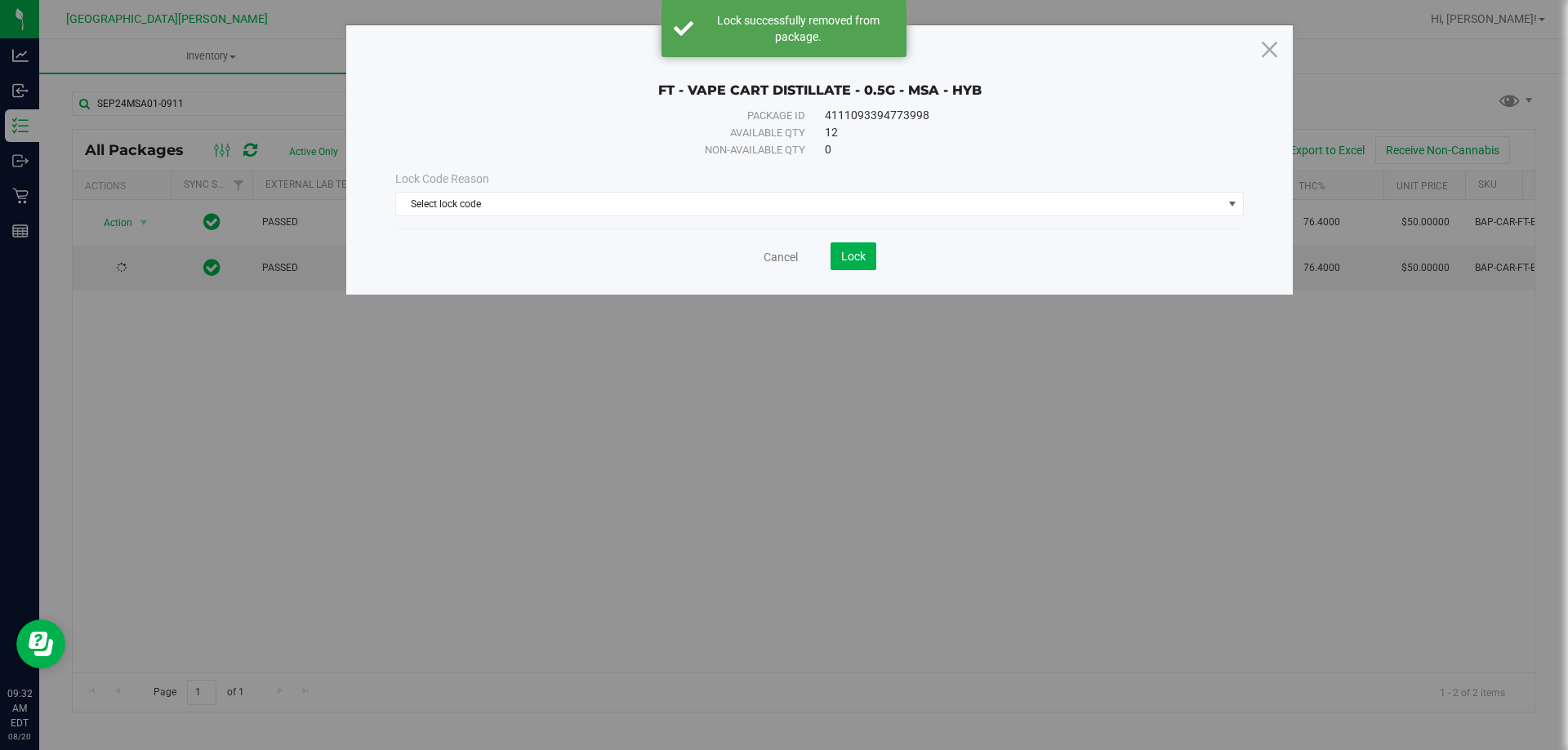
click at [608, 216] on div "Lock Code Reason Select lock code Select lock code Newly Received Administrativ…" at bounding box center [819, 194] width 873 height 70
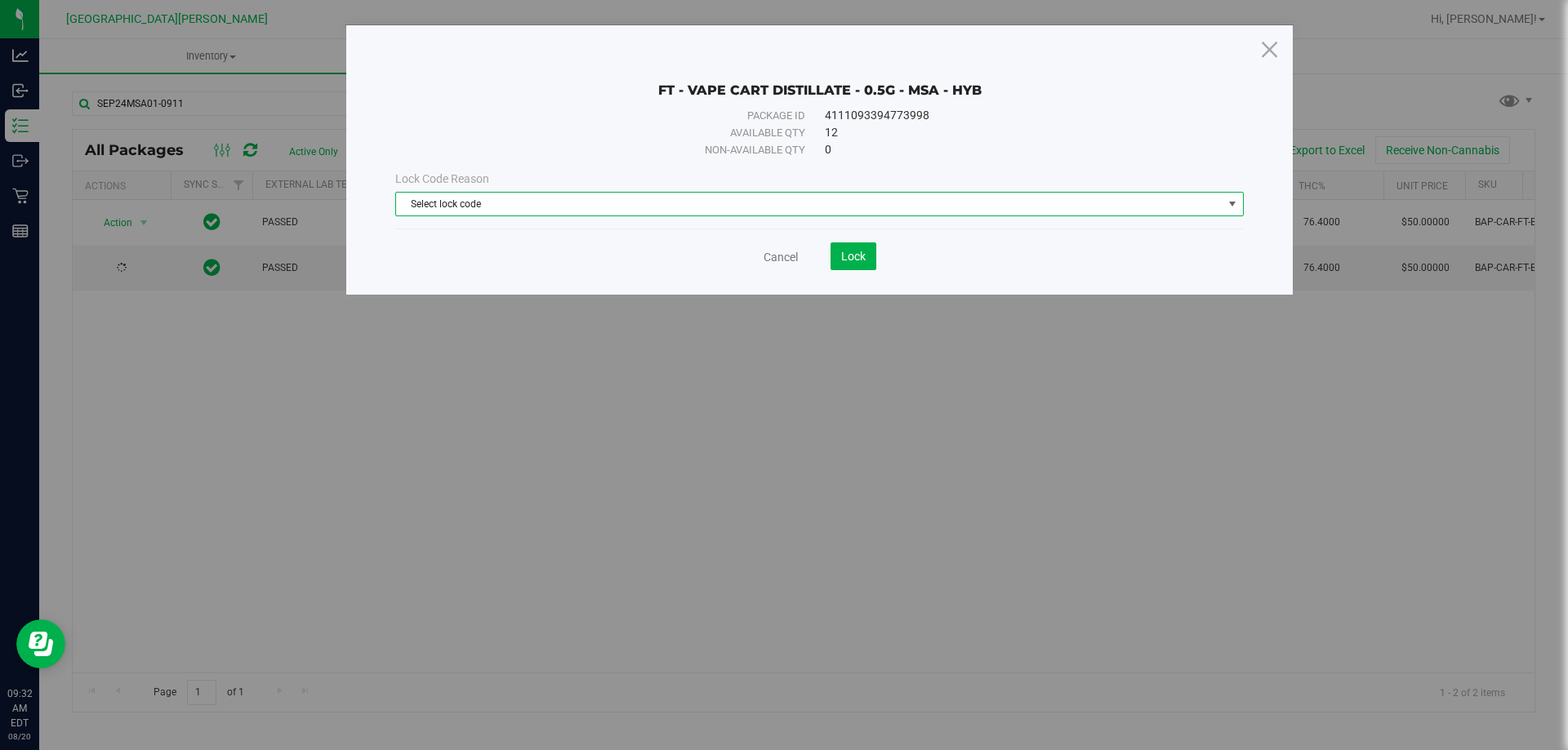
click at [473, 198] on span "Select lock code" at bounding box center [809, 204] width 827 height 22
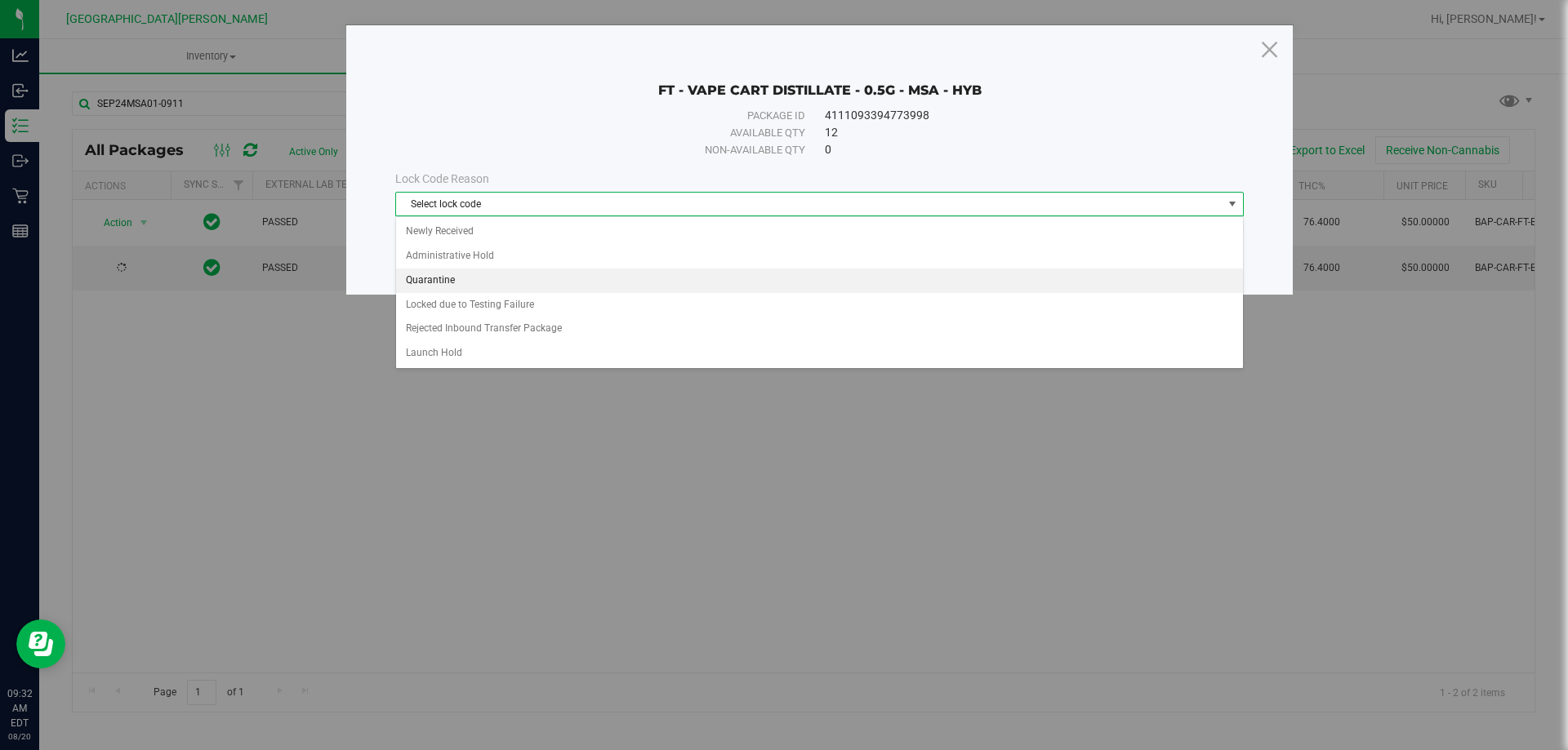
click at [437, 281] on li "Quarantine" at bounding box center [819, 280] width 847 height 24
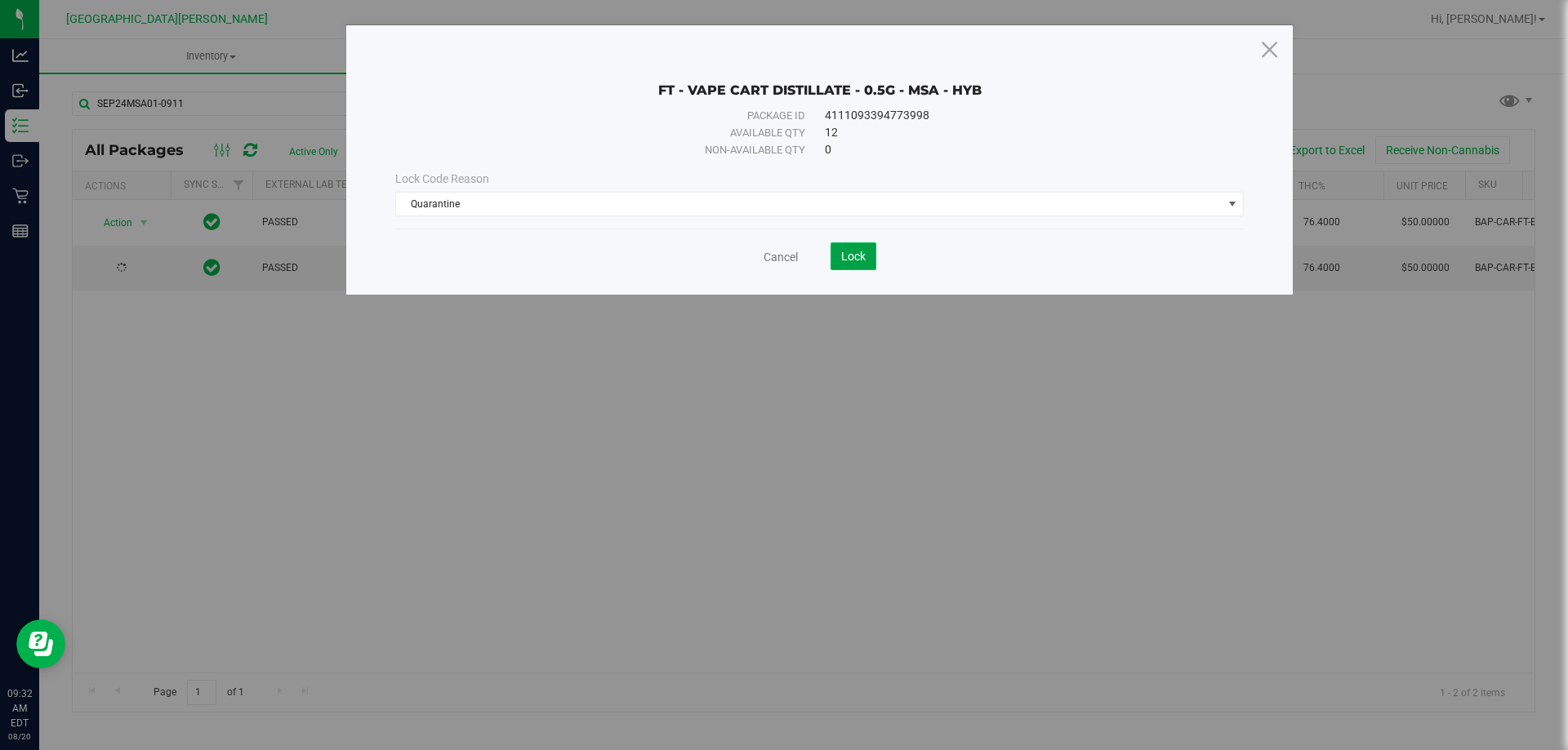
click at [867, 252] on button "Lock" at bounding box center [854, 256] width 46 height 28
